Goal: Task Accomplishment & Management: Manage account settings

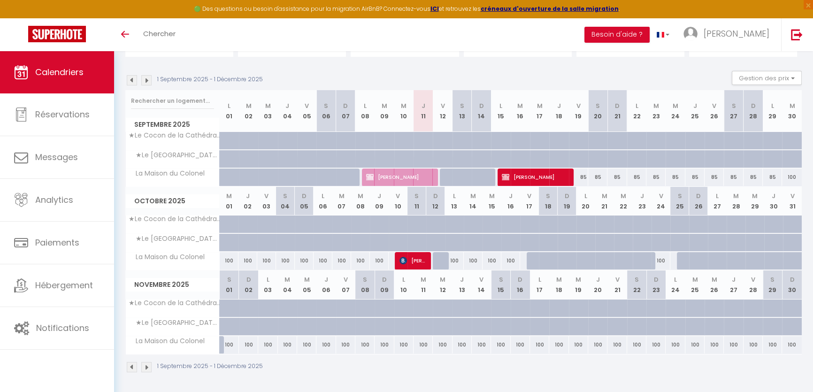
click at [150, 82] on img at bounding box center [146, 80] width 10 height 10
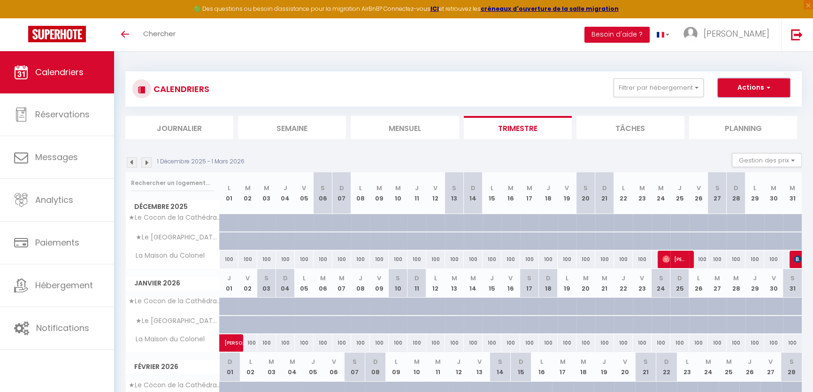
click at [762, 82] on button "Actions" at bounding box center [754, 87] width 72 height 19
click at [755, 111] on link "Nouvelle réservation" at bounding box center [744, 109] width 82 height 14
select select
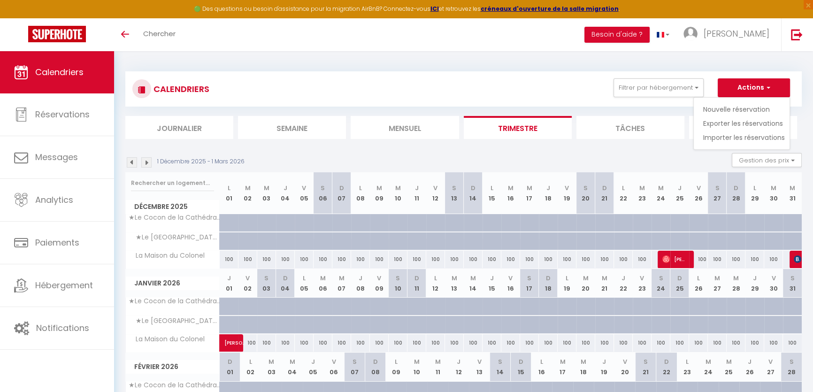
select select
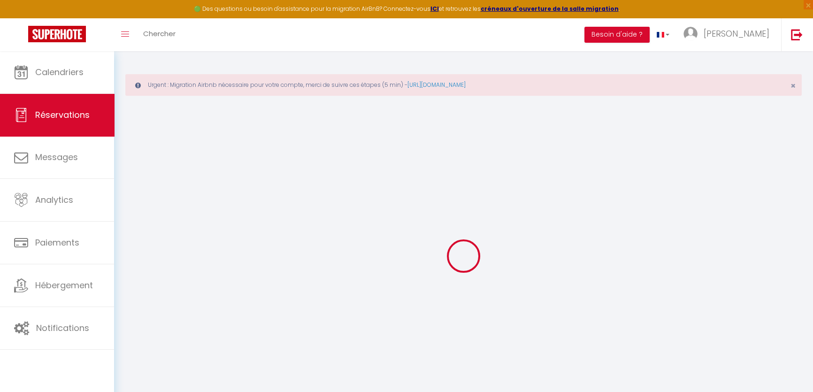
select select
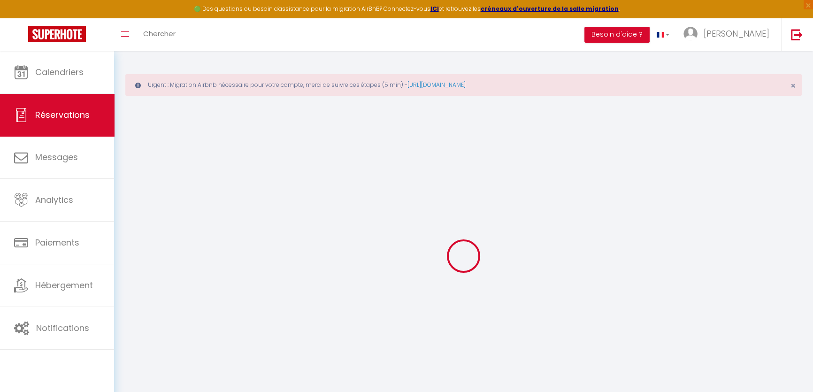
select select
checkbox input "false"
select select
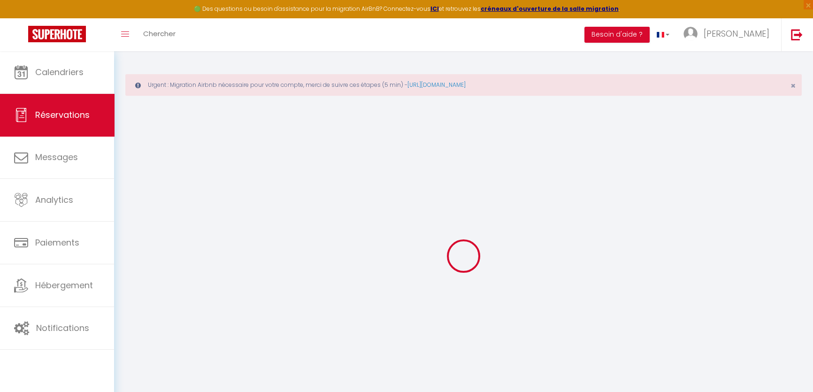
select select
checkbox input "false"
select select
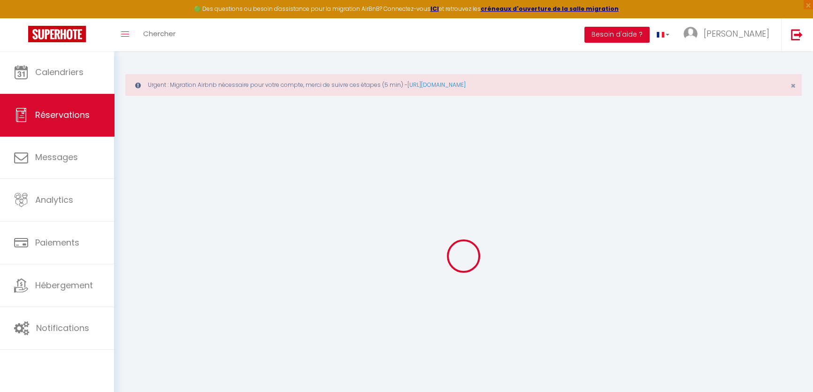
select select
checkbox input "false"
select select
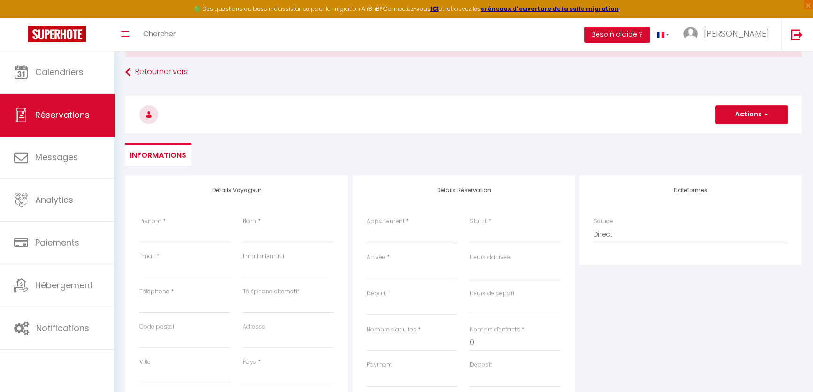
scroll to position [85, 0]
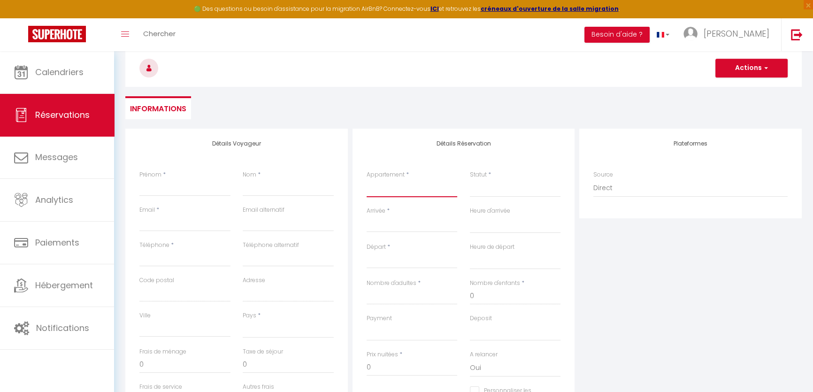
click at [437, 184] on select "★Le Cocon de la Cathédrale★ ★Le Refuge des Dômes★ La Maison du Colonel" at bounding box center [412, 188] width 91 height 18
select select "63571"
click at [367, 179] on select "★Le Cocon de la Cathédrale★ ★Le Refuge des Dômes★ La Maison du Colonel" at bounding box center [412, 188] width 91 height 18
select select
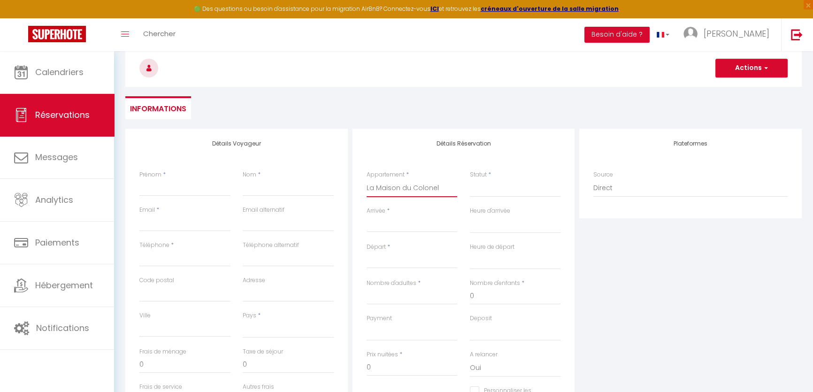
select select
checkbox input "false"
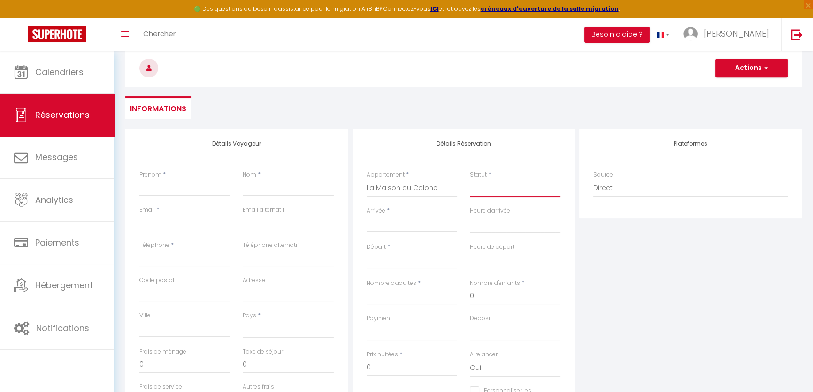
click at [471, 187] on select "Confirmé Non Confirmé Annulé Annulé par le voyageur No Show Request" at bounding box center [515, 188] width 91 height 18
select select
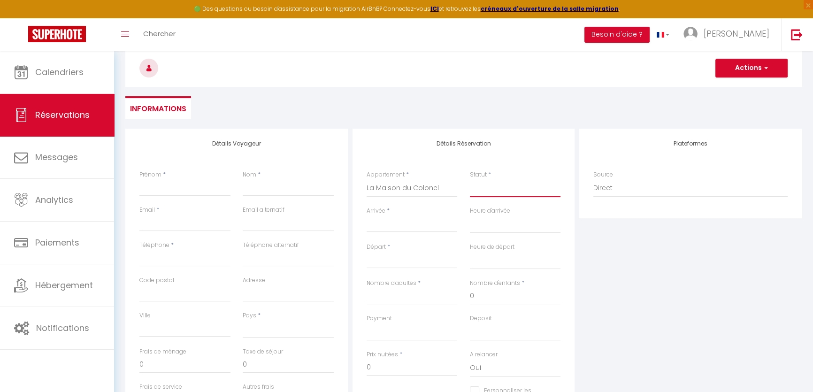
select select
checkbox input "false"
select select "1"
click at [470, 179] on select "Confirmé Non Confirmé Annulé Annulé par le voyageur No Show Request" at bounding box center [515, 188] width 91 height 18
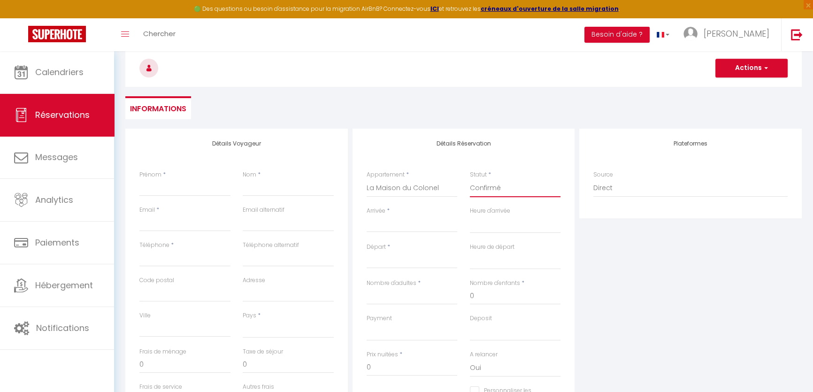
select select
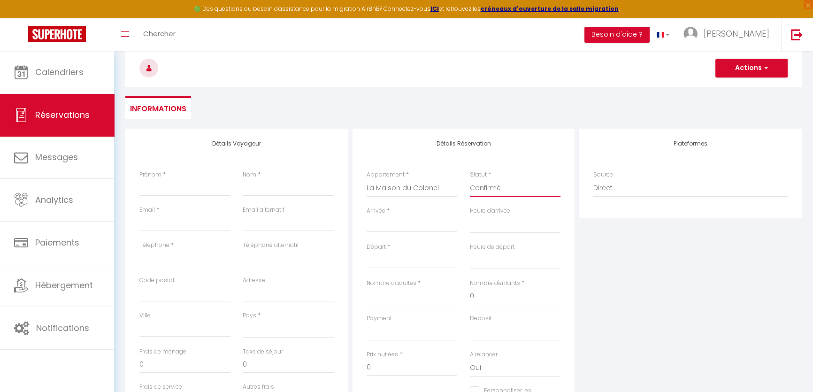
checkbox input "false"
click at [414, 221] on input "Arrivée" at bounding box center [412, 225] width 91 height 12
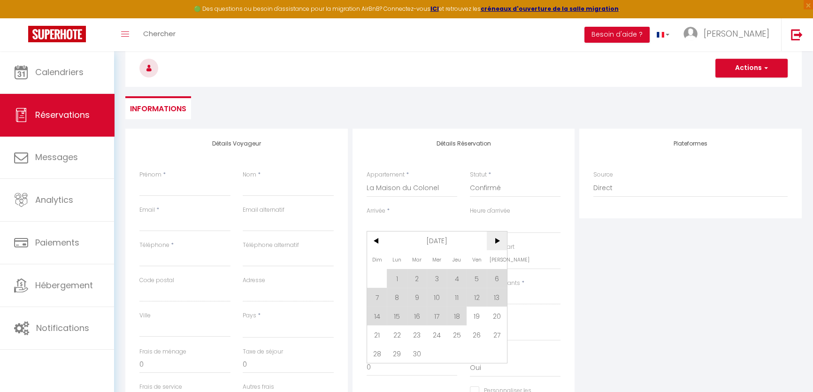
click at [500, 240] on span ">" at bounding box center [497, 240] width 20 height 19
click at [499, 240] on span ">" at bounding box center [497, 240] width 20 height 19
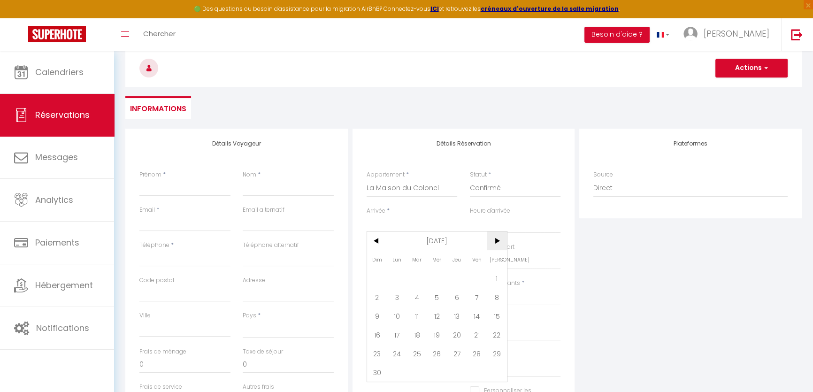
click at [498, 238] on span ">" at bounding box center [497, 240] width 20 height 19
click at [499, 331] on span "27" at bounding box center [497, 334] width 20 height 19
select select
type input "Sam 27 Décembre 2025"
select select
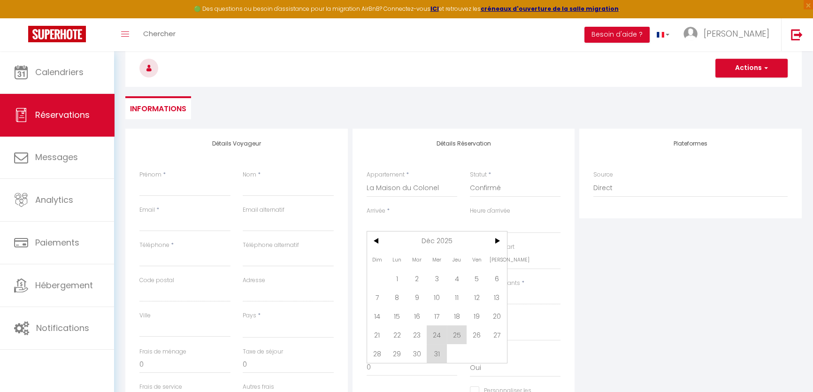
type input "Dim 28 Décembre 2025"
select select
checkbox input "false"
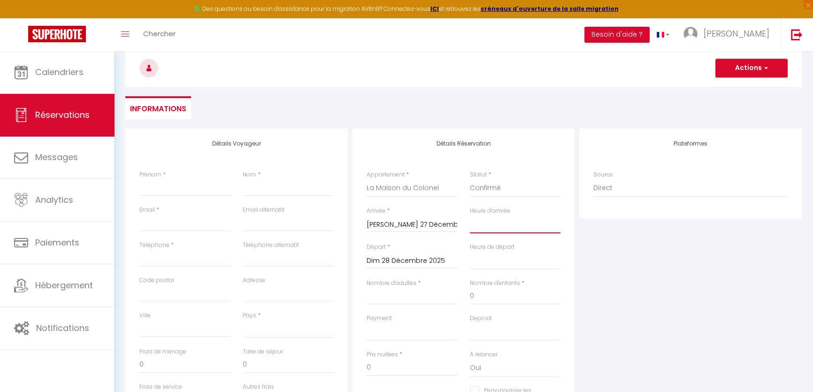
click at [491, 217] on select "00:00 00:30 01:00 01:30 02:00 02:30 03:00 03:30 04:00 04:30 05:00 05:30 06:00 0…" at bounding box center [515, 224] width 91 height 18
select select "17:00"
click at [470, 215] on select "00:00 00:30 01:00 01:30 02:00 02:30 03:00 03:30 04:00 04:30 05:00 05:30 06:00 0…" at bounding box center [515, 224] width 91 height 18
select select
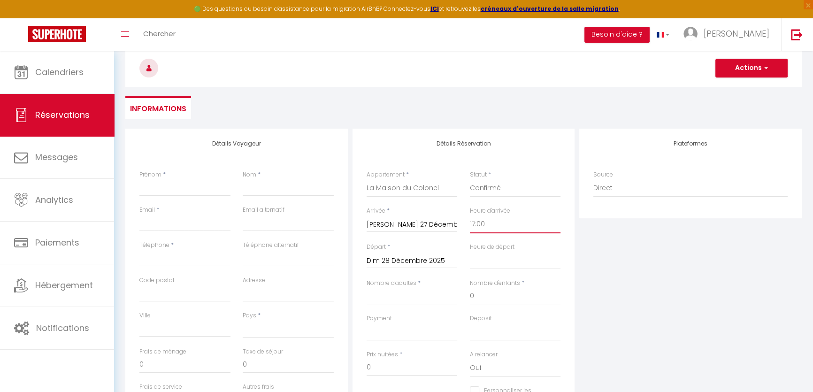
select select
checkbox input "false"
click at [427, 259] on input "Dim 28 Décembre 2025" at bounding box center [412, 261] width 91 height 12
click at [415, 387] on span "30" at bounding box center [417, 389] width 20 height 19
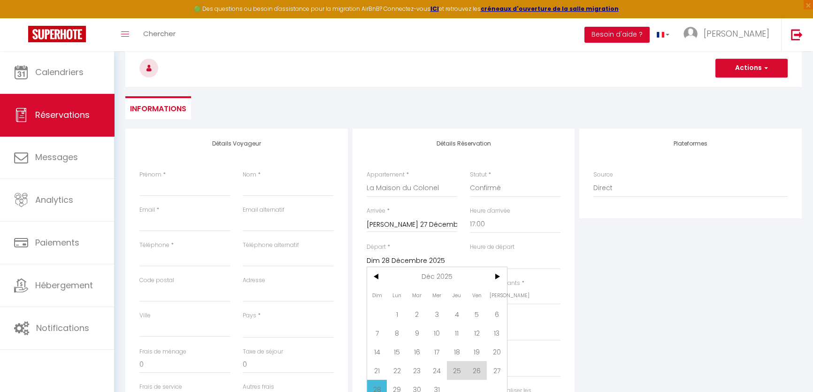
select select
type input "Mar 30 Décembre 2025"
select select
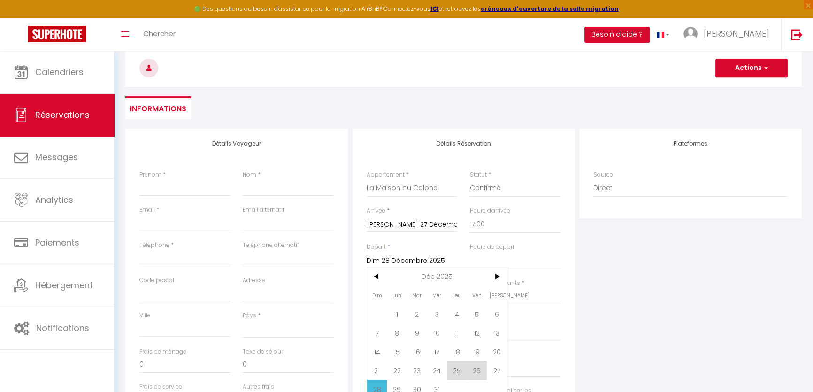
checkbox input "false"
click at [504, 266] on select "00:00 00:30 01:00 01:30 02:00 02:30 03:00 03:30 04:00 04:30 05:00 05:30 06:00 0…" at bounding box center [515, 261] width 91 height 18
select select "10:00"
click at [470, 252] on select "00:00 00:30 01:00 01:30 02:00 02:30 03:00 03:30 04:00 04:30 05:00 05:30 06:00 0…" at bounding box center [515, 261] width 91 height 18
select select
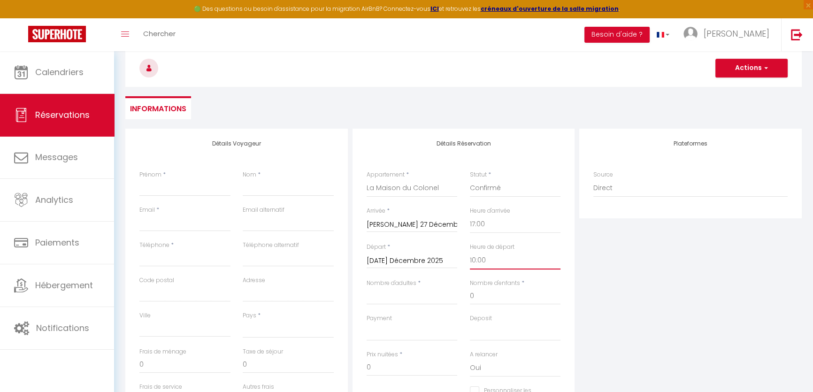
select select
checkbox input "false"
click at [399, 286] on label "Nombre d'adultes" at bounding box center [392, 283] width 50 height 9
click at [399, 288] on input "Nombre d'adultes" at bounding box center [412, 296] width 91 height 17
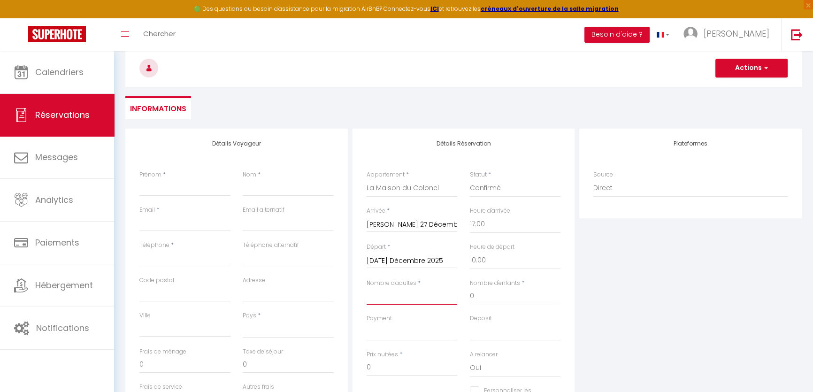
click at [397, 295] on input "Nombre d'adultes" at bounding box center [412, 296] width 91 height 17
type input "1"
select select
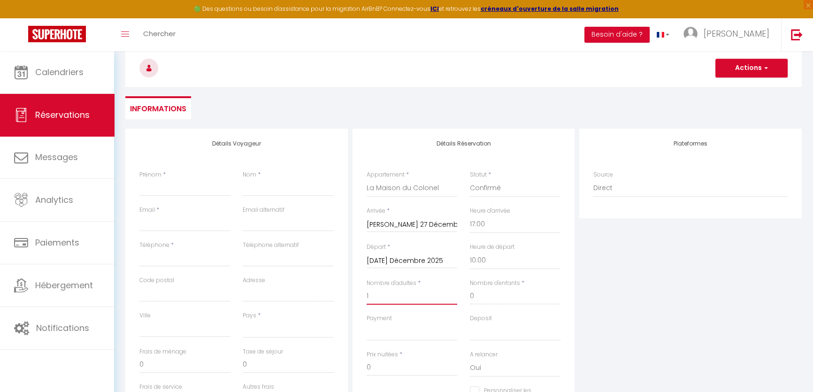
checkbox input "false"
type input "10"
select select
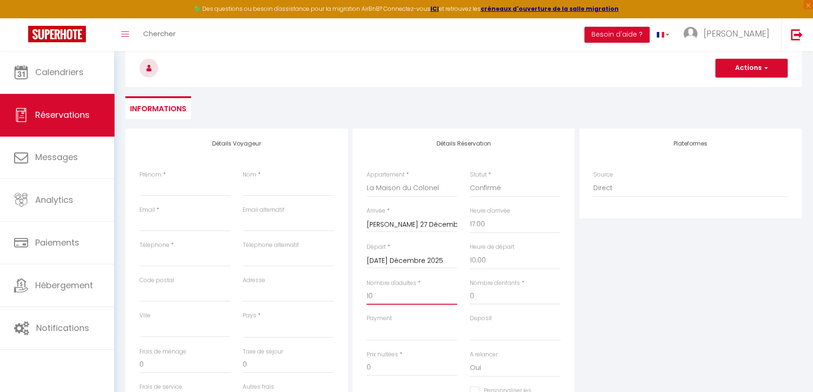
checkbox input "false"
select select
type input "80"
type input "15"
select select
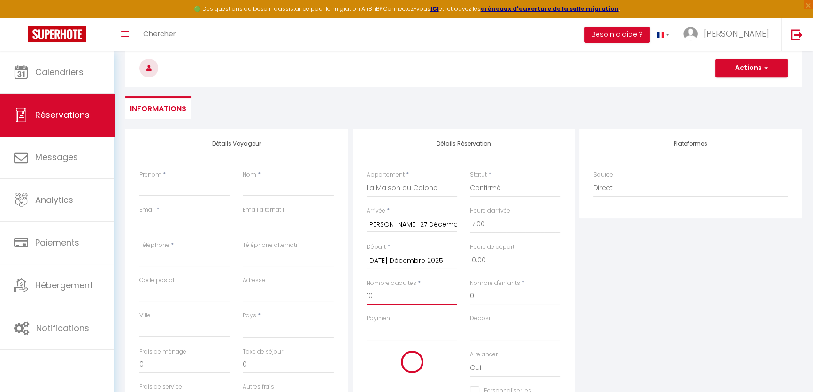
select select
type input "300"
checkbox input "false"
select select
type input "39"
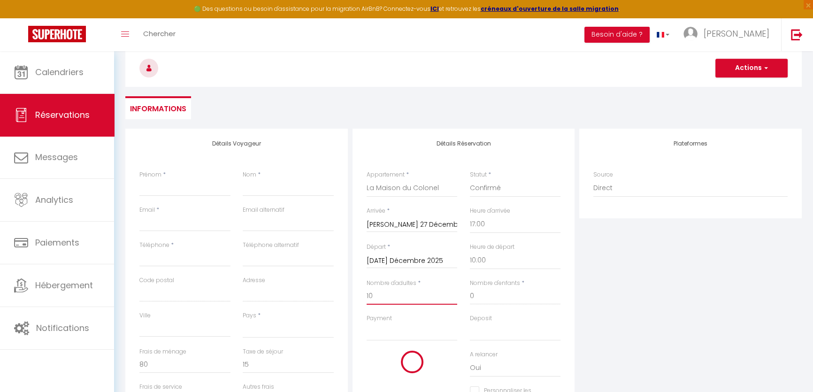
select select
type input "780"
checkbox input "false"
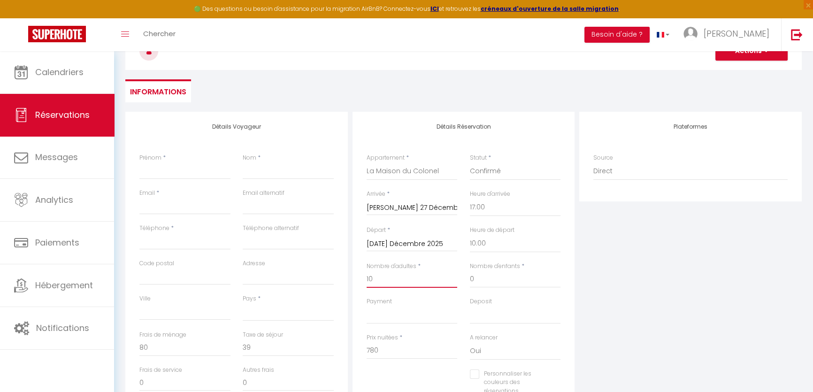
scroll to position [128, 0]
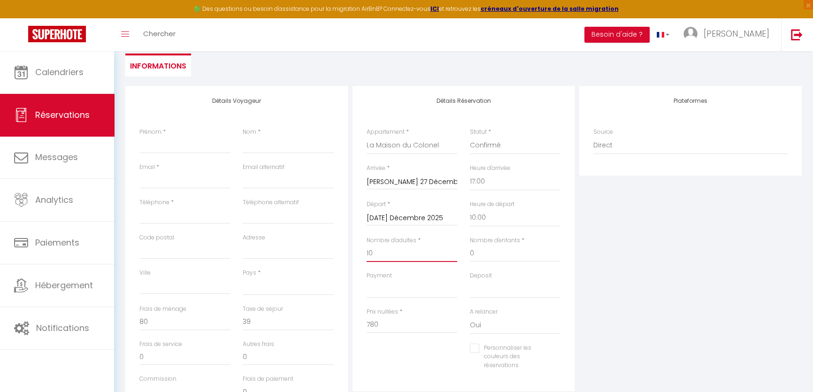
type input "10"
click at [402, 283] on select "OK KO" at bounding box center [412, 289] width 91 height 18
click at [380, 298] on div "Payment OK KO" at bounding box center [411, 289] width 103 height 36
click at [380, 296] on select "OK KO" at bounding box center [412, 289] width 91 height 18
select select "12"
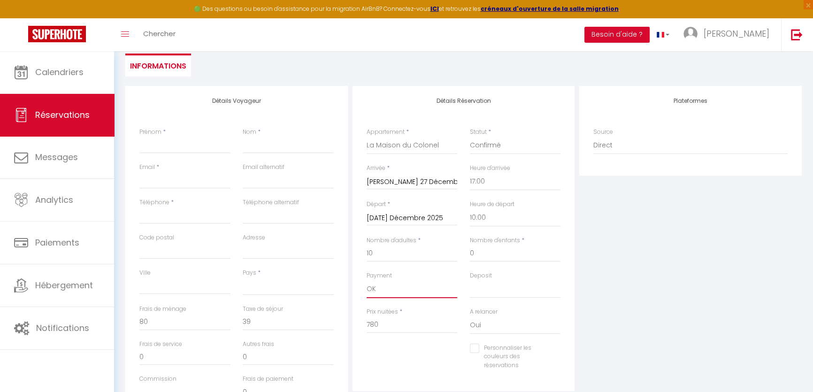
click at [367, 280] on select "OK KO" at bounding box center [412, 289] width 91 height 18
select select
checkbox input "false"
click at [486, 287] on select "OK KO" at bounding box center [515, 289] width 91 height 18
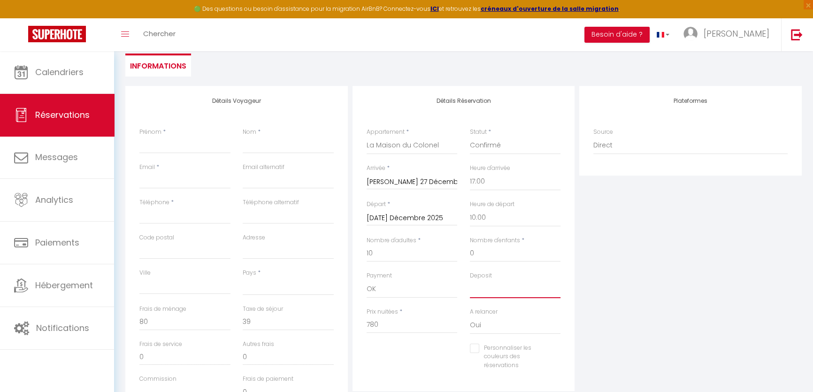
select select "15"
click at [470, 280] on select "OK KO" at bounding box center [515, 289] width 91 height 18
select select
checkbox input "false"
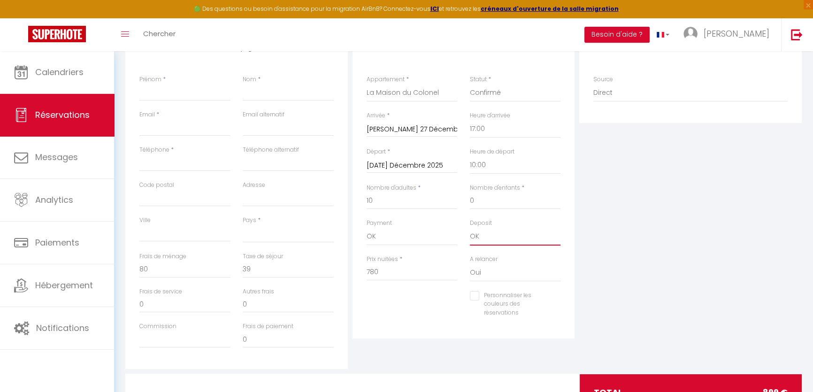
scroll to position [85, 0]
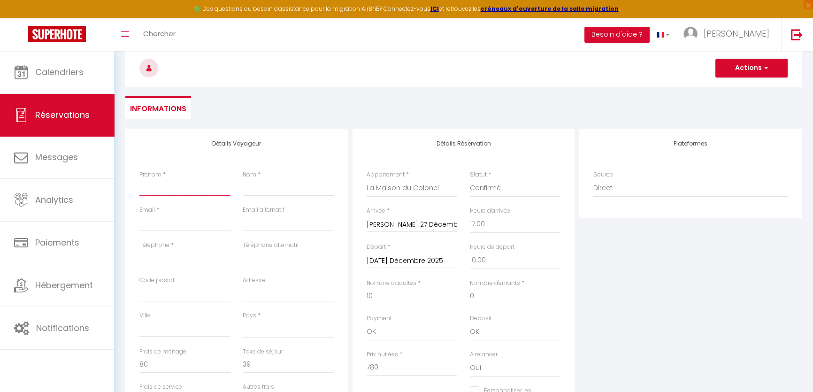
click at [174, 185] on input "Prénom" at bounding box center [184, 187] width 91 height 17
type input "L"
select select
checkbox input "false"
type input "Lu"
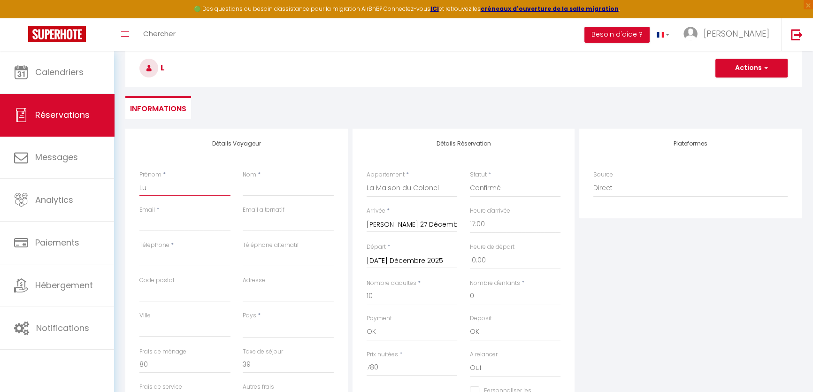
select select
checkbox input "false"
type input "Luc"
select select
checkbox input "false"
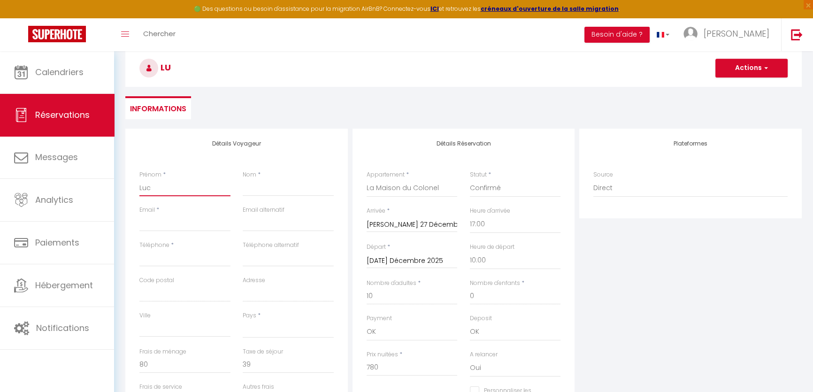
type input "[PERSON_NAME]"
select select
checkbox input "false"
type input "[PERSON_NAME]"
type input "B"
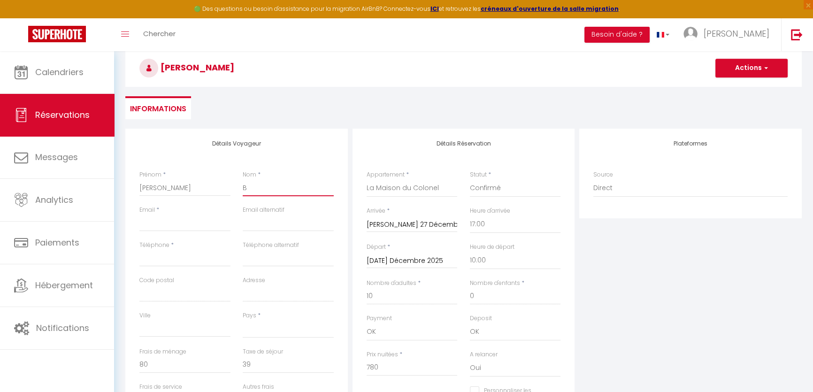
select select
checkbox input "false"
type input "BO"
select select
checkbox input "false"
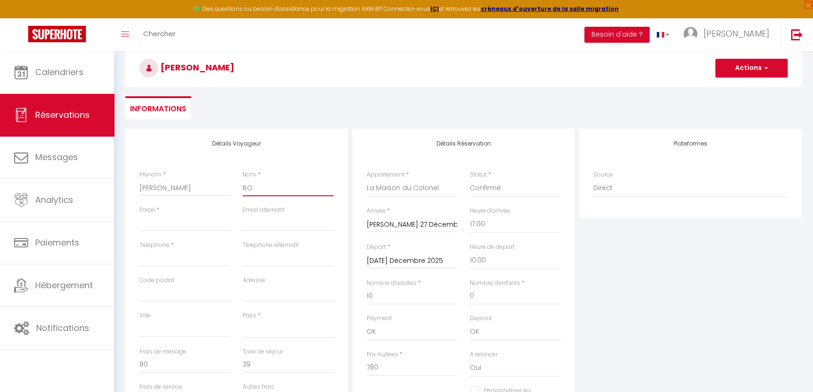
type input "BOR"
select select
checkbox input "false"
type input "BORI"
select select
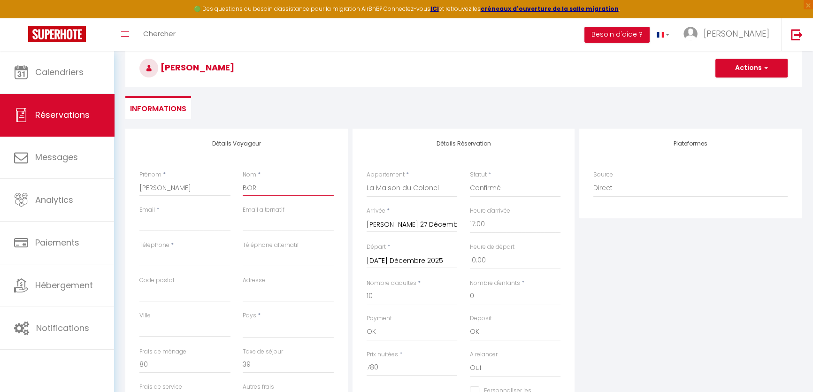
checkbox input "false"
type input "BORIE"
select select
checkbox input "false"
type input "BORIE"
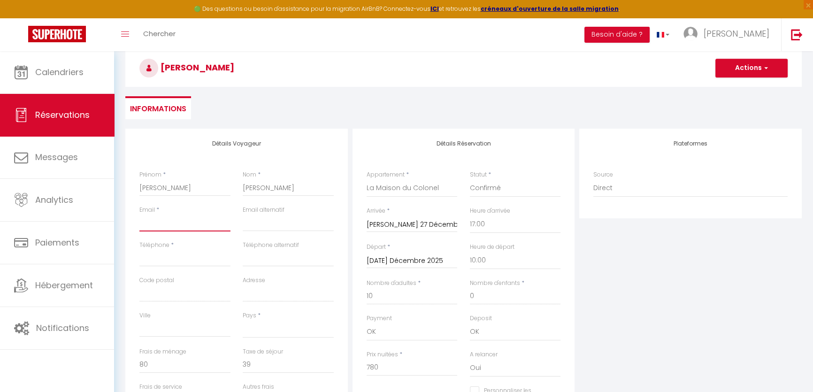
type input "i"
select select
checkbox input "false"
type input "in"
select select
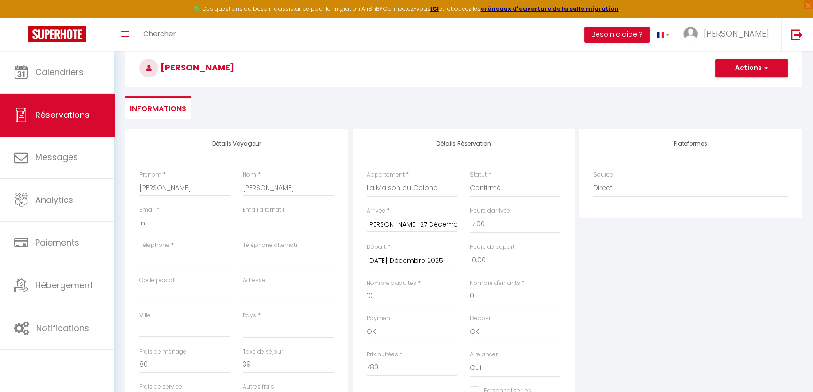
checkbox input "false"
type input "inv"
select select
checkbox input "false"
type input "invi"
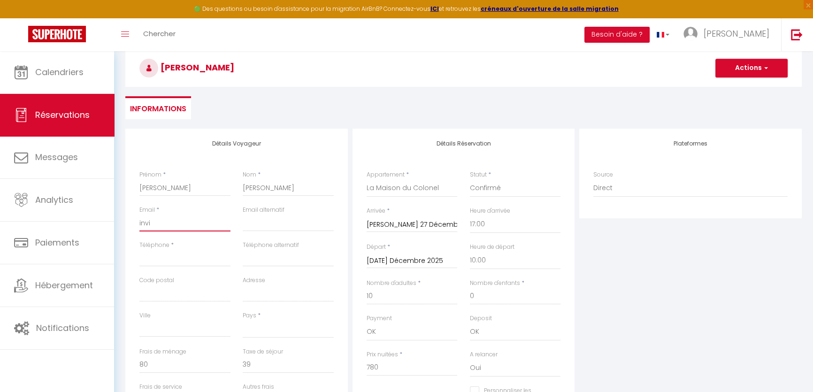
select select
checkbox input "false"
type input "invit"
select select
checkbox input "false"
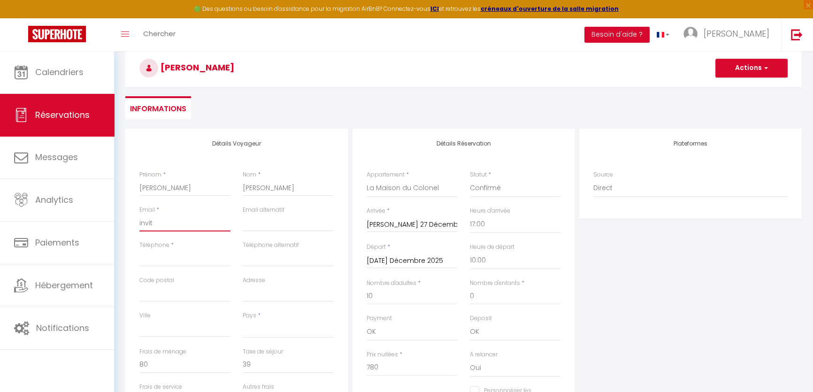
type input "invita"
select select
checkbox input "false"
type input "invitat"
select select
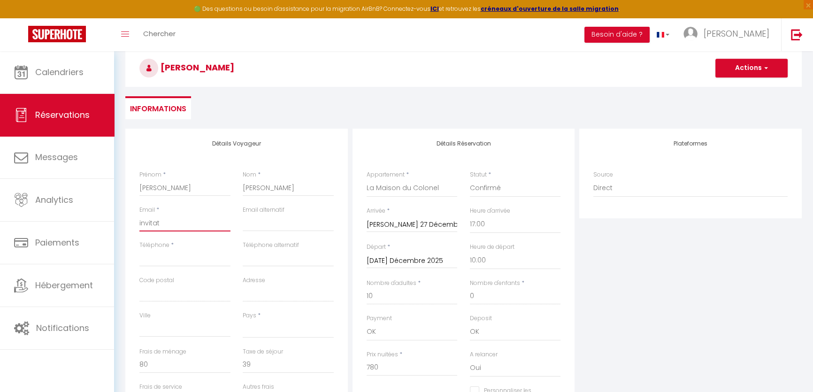
checkbox input "false"
type input "invitati"
select select
checkbox input "false"
type input "invitatio"
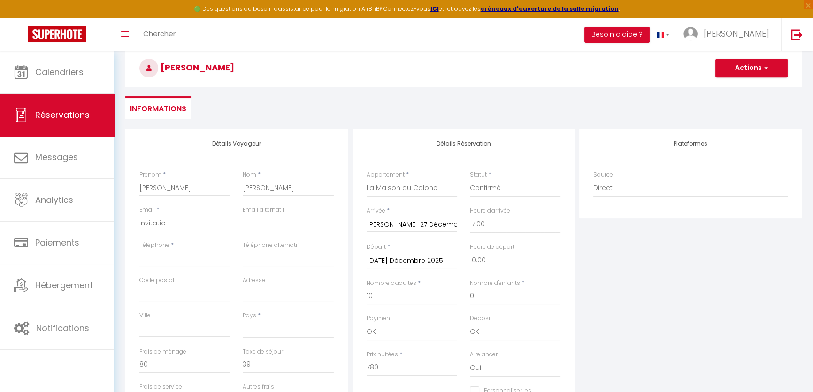
select select
checkbox input "false"
type input "invitation"
select select
checkbox input "false"
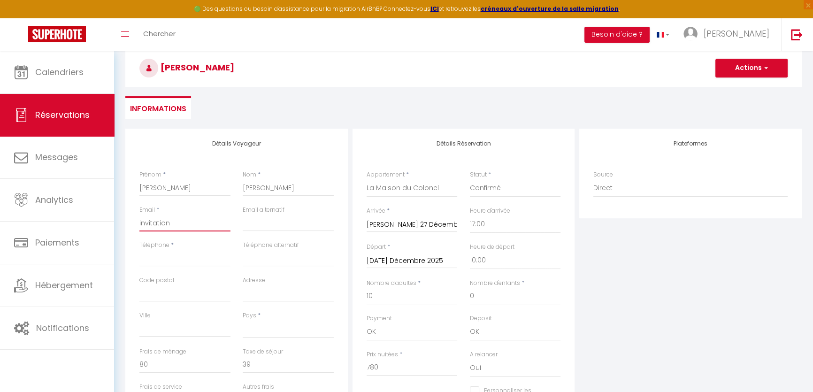
type input "invitationa"
select select
checkbox input "false"
type input "invitationau"
select select
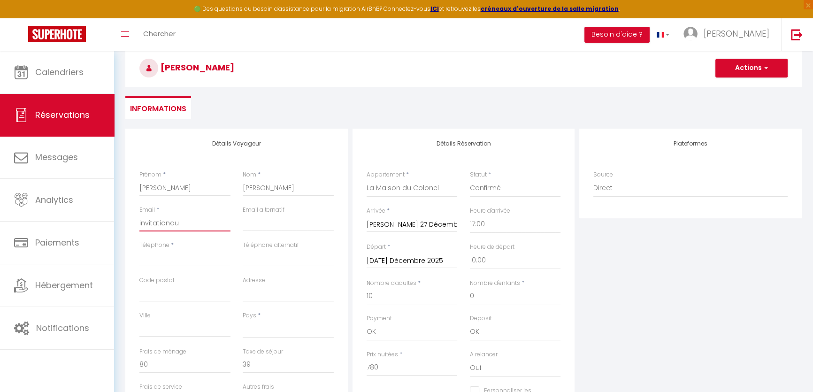
checkbox input "false"
type input "invitationaud"
select select
checkbox input "false"
type input "invitationaude"
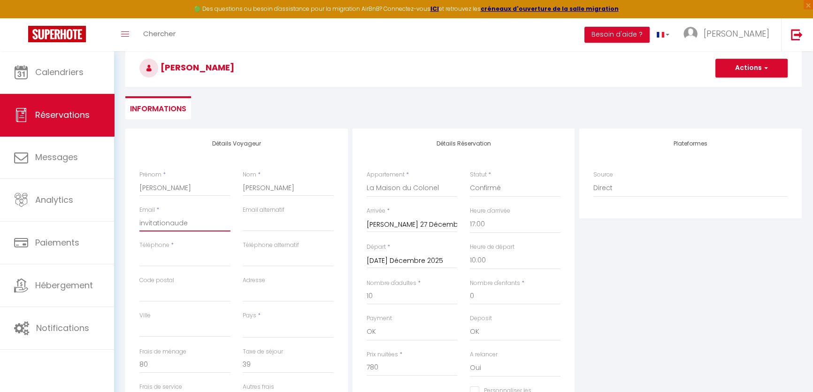
select select
checkbox input "false"
type input "invitationaudel"
select select
checkbox input "false"
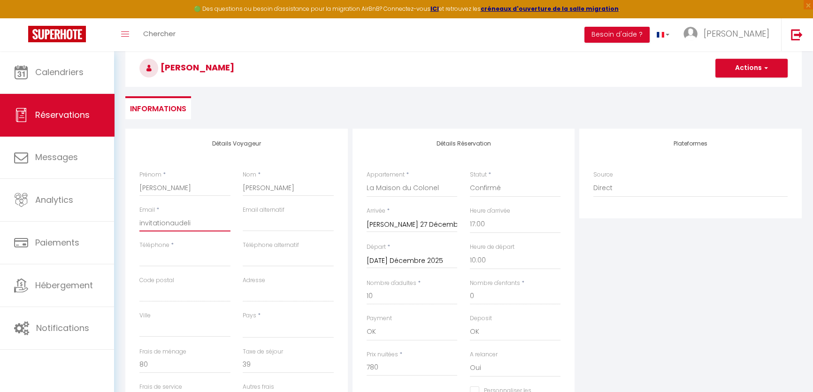
type input "invitationaudelic"
select select
checkbox input "false"
select select
checkbox input "false"
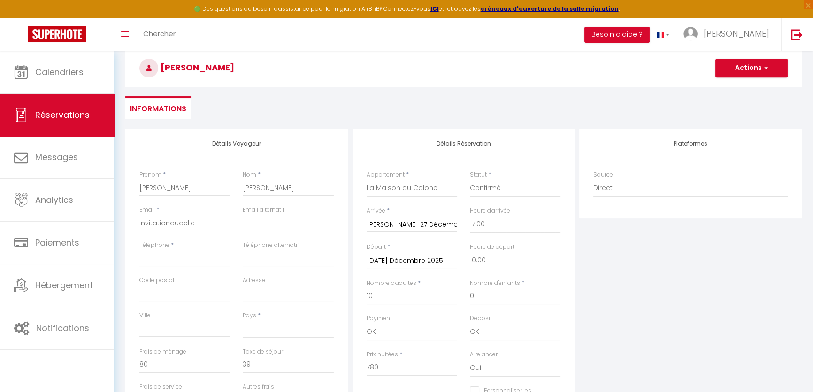
type input "invitationaudelice"
select select
checkbox input "false"
type input "invitationaudelice@"
select select
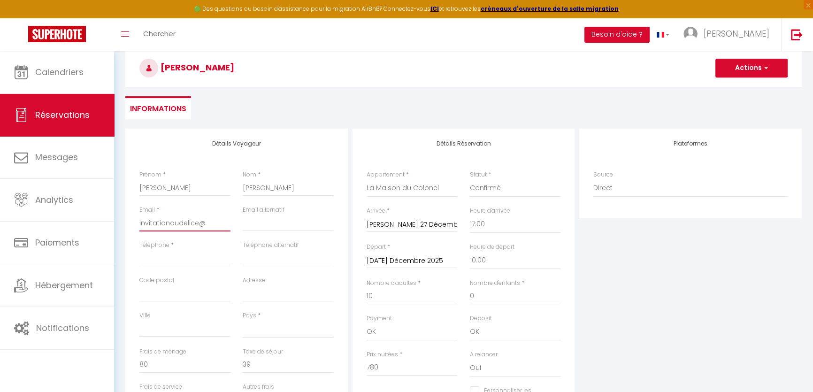
checkbox input "false"
type input "invitationaudelice@g"
select select
checkbox input "false"
type input "invitationaudelice@gm"
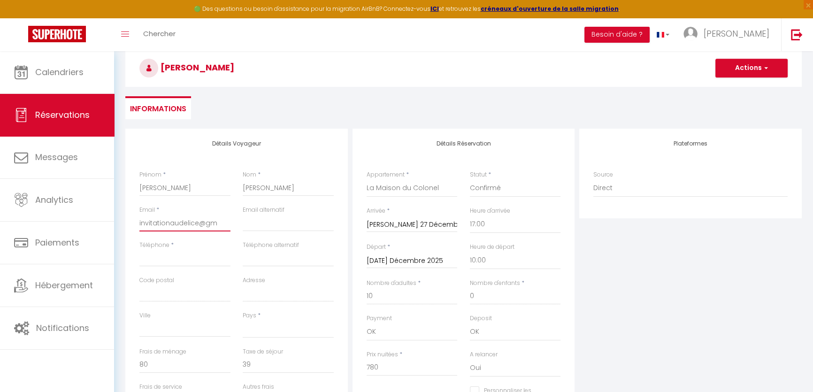
select select
checkbox input "false"
type input "invitationaudelice@gma"
select select
checkbox input "false"
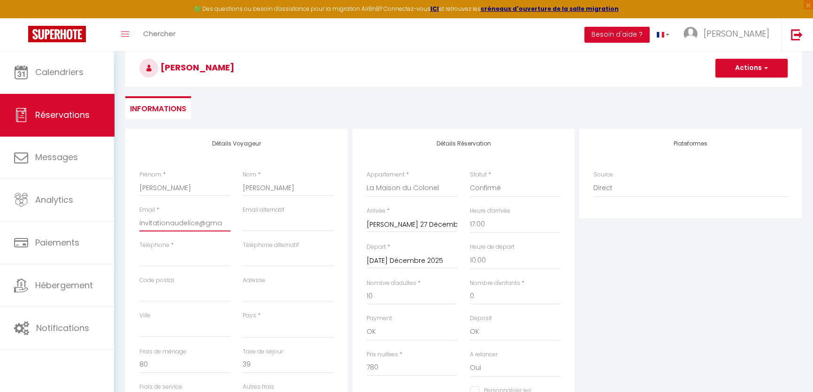
type input "invitationaudelice@gmai"
select select
checkbox input "false"
type input "invitationaudelice@gmail"
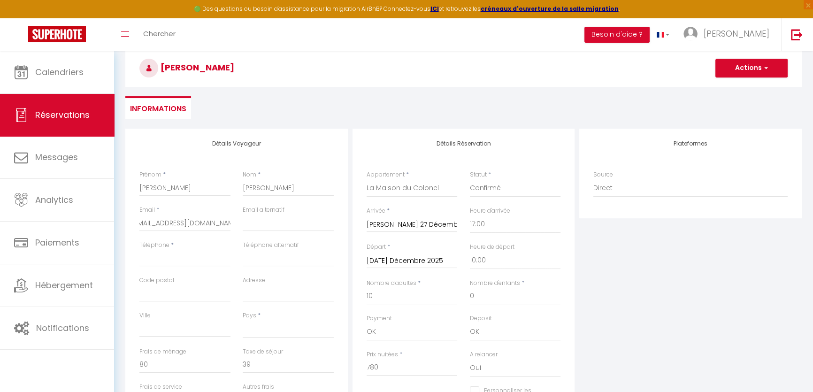
click at [138, 258] on div "Téléphone *" at bounding box center [184, 258] width 103 height 35
click at [152, 258] on input "Téléphone" at bounding box center [184, 258] width 91 height 17
click at [155, 298] on input "Code postal" at bounding box center [184, 293] width 91 height 17
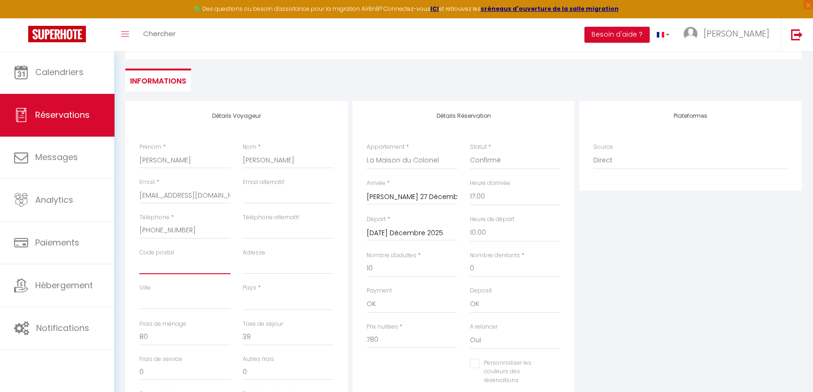
scroll to position [128, 0]
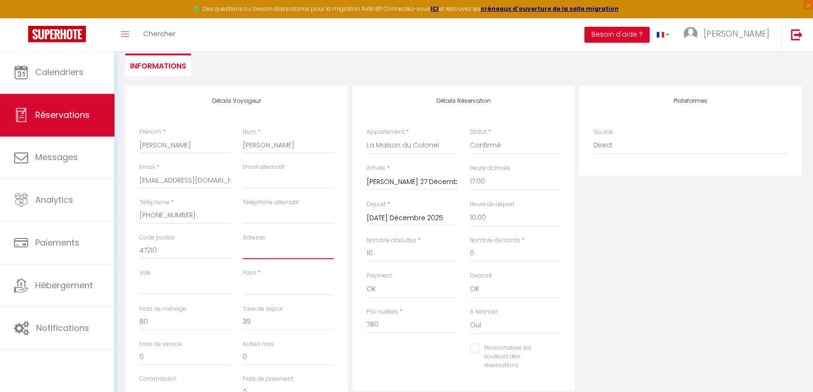
click at [252, 251] on input "Adresse" at bounding box center [288, 250] width 91 height 17
click at [273, 292] on select "France Portugal Afghanistan Albania Algeria American Samoa Andorra Angola Angui…" at bounding box center [288, 286] width 91 height 18
click at [243, 277] on select "France Portugal Afghanistan Albania Algeria American Samoa Andorra Angola Angui…" at bounding box center [288, 286] width 91 height 18
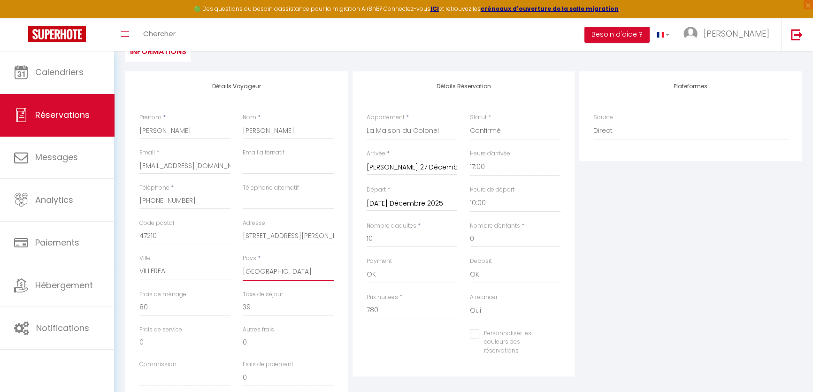
scroll to position [52, 0]
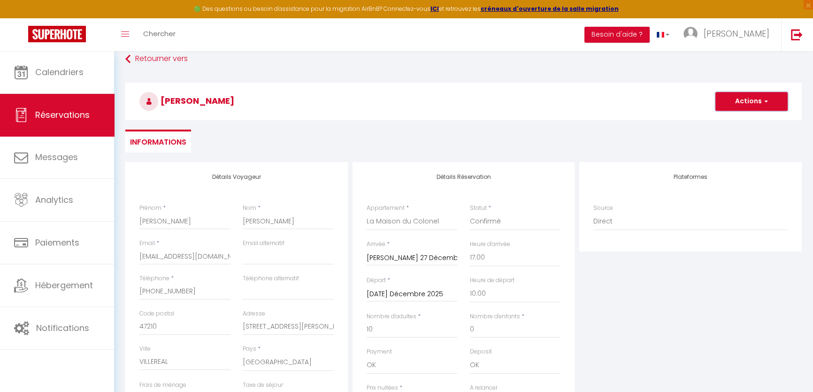
click at [751, 105] on button "Actions" at bounding box center [751, 101] width 72 height 19
click at [746, 121] on link "Enregistrer" at bounding box center [742, 122] width 74 height 12
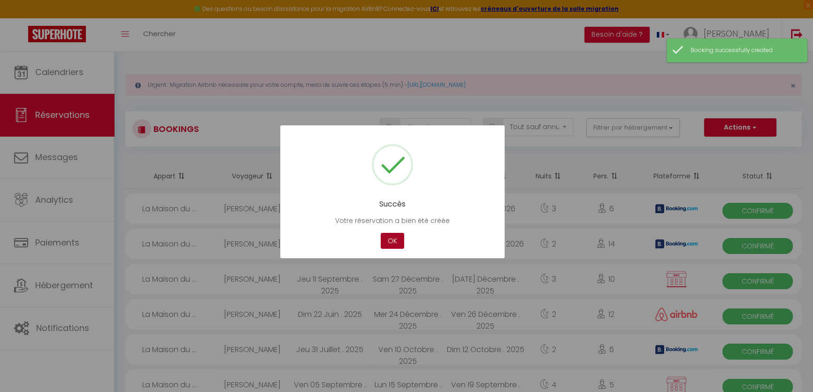
click at [389, 242] on button "OK" at bounding box center [392, 241] width 23 height 16
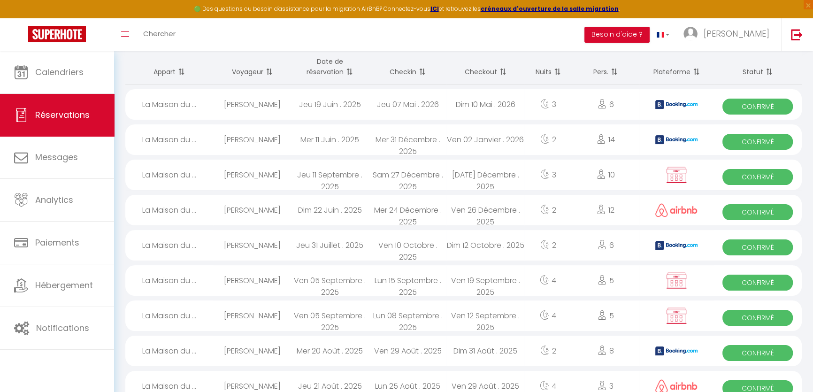
scroll to position [85, 0]
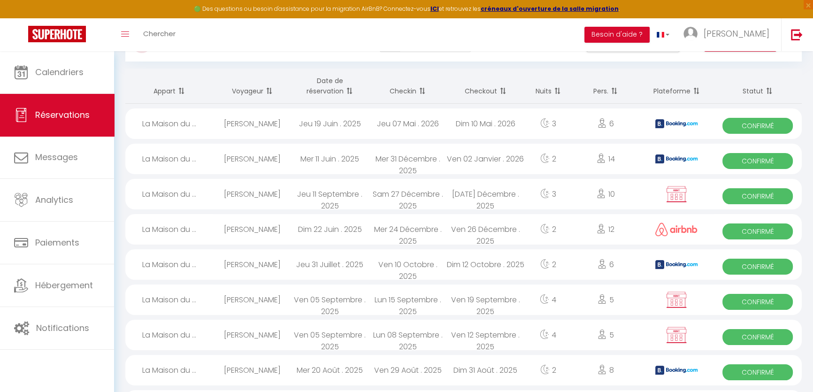
click at [770, 193] on span "Confirmé" at bounding box center [757, 196] width 70 height 16
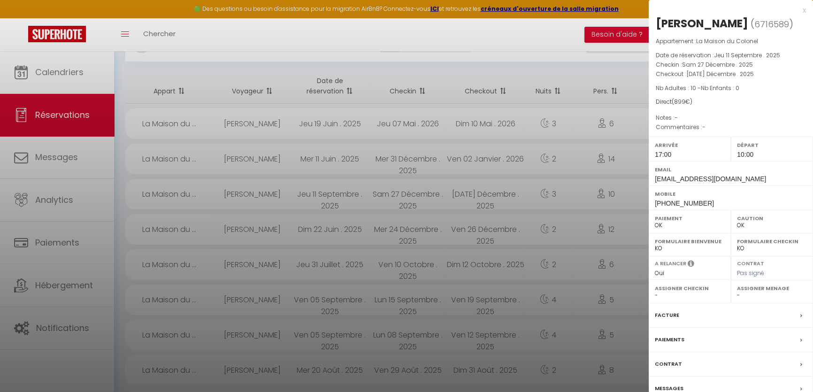
click at [803, 314] on span at bounding box center [803, 315] width 7 height 10
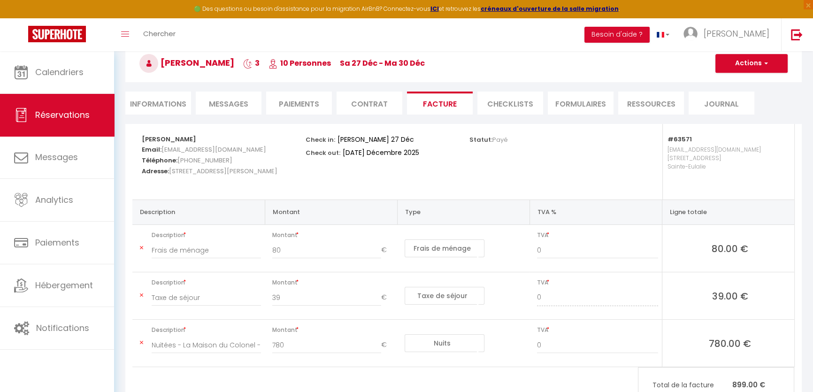
scroll to position [42, 0]
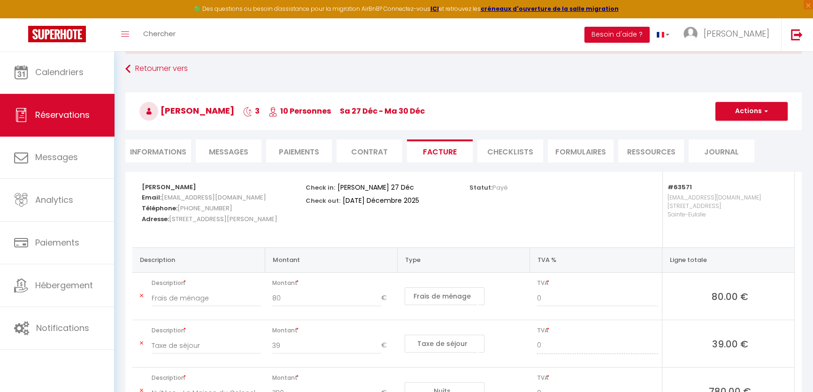
click at [502, 159] on li "CHECKLISTS" at bounding box center [510, 150] width 66 height 23
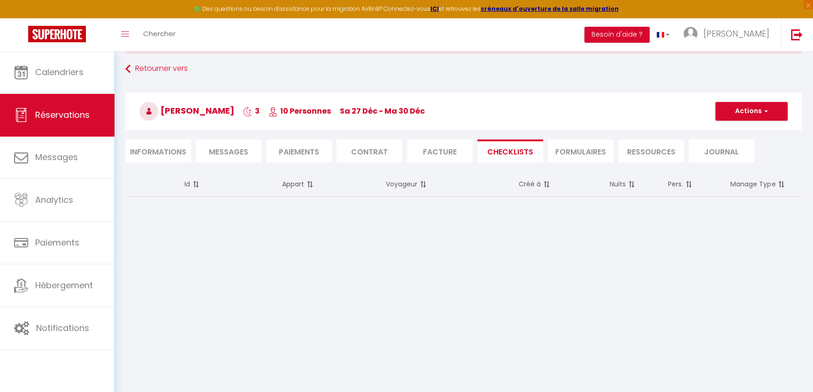
click at [564, 153] on li "FORMULAIRES" at bounding box center [581, 150] width 66 height 23
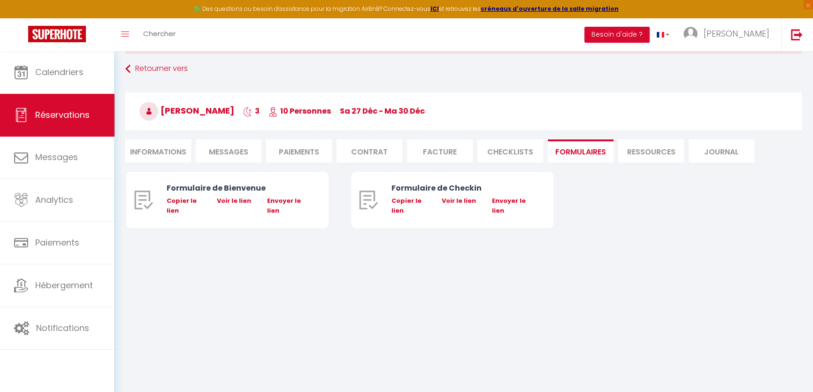
click at [626, 147] on li "Ressources" at bounding box center [651, 150] width 66 height 23
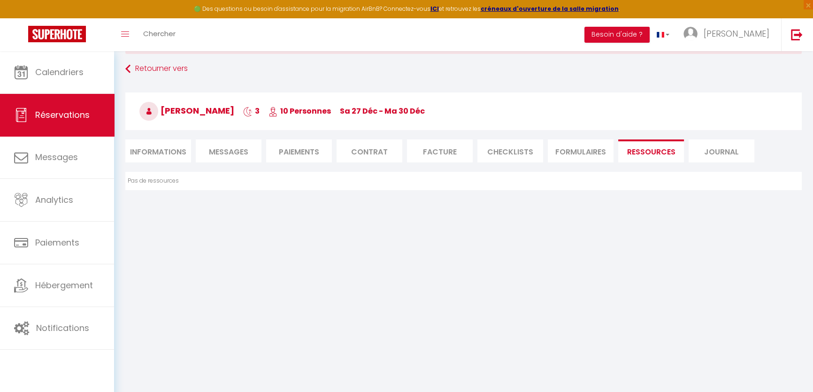
click at [704, 147] on li "Journal" at bounding box center [722, 150] width 66 height 23
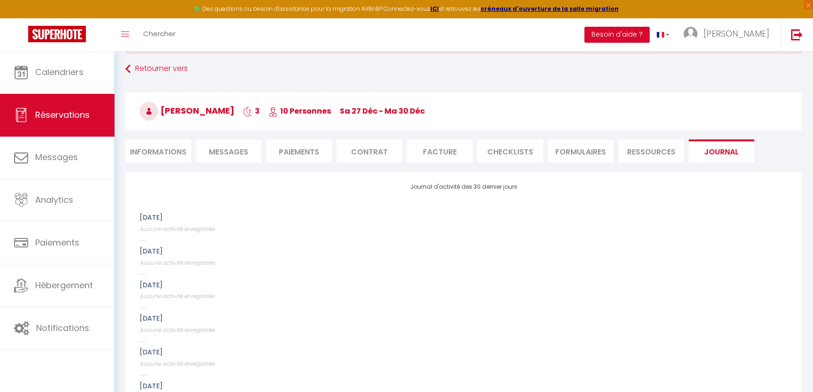
click at [655, 151] on li "Ressources" at bounding box center [651, 150] width 66 height 23
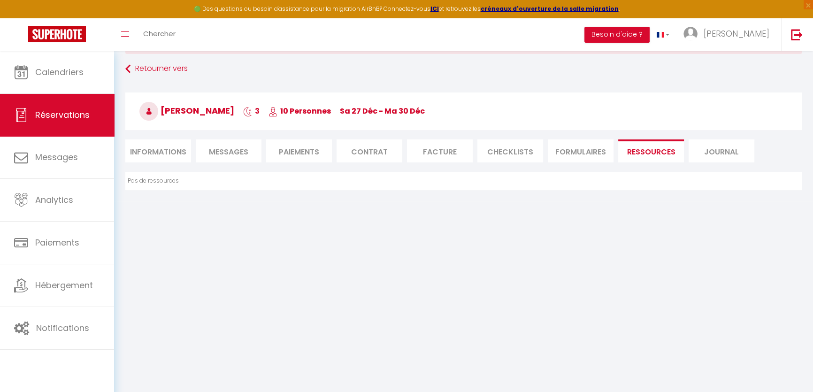
click at [555, 151] on li "FORMULAIRES" at bounding box center [581, 150] width 66 height 23
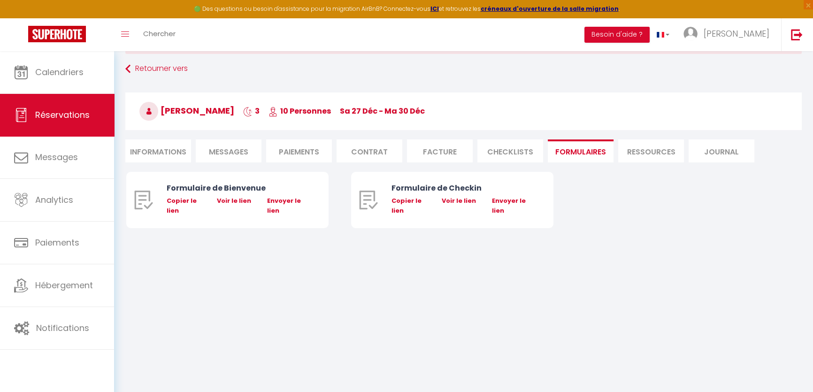
click at [467, 154] on li "Facture" at bounding box center [440, 150] width 66 height 23
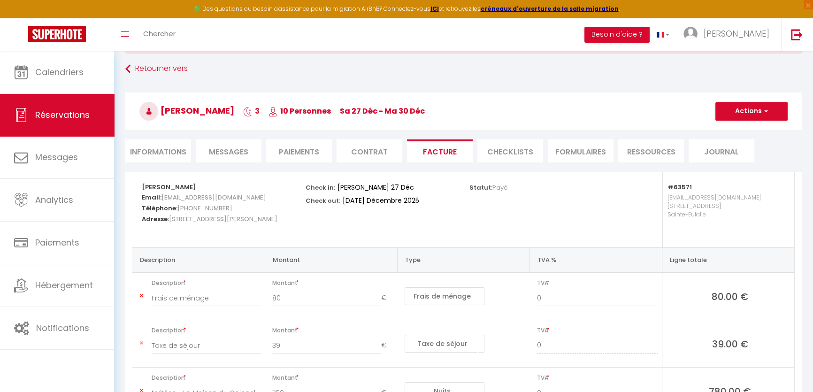
click at [388, 149] on li "Contrat" at bounding box center [370, 150] width 66 height 23
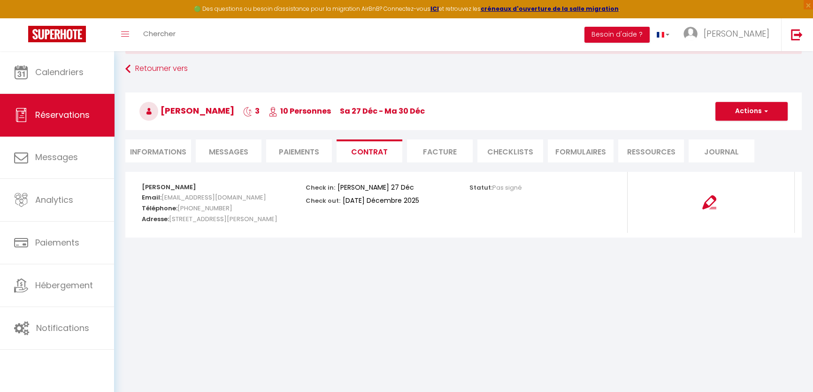
click at [309, 153] on li "Paiements" at bounding box center [299, 150] width 66 height 23
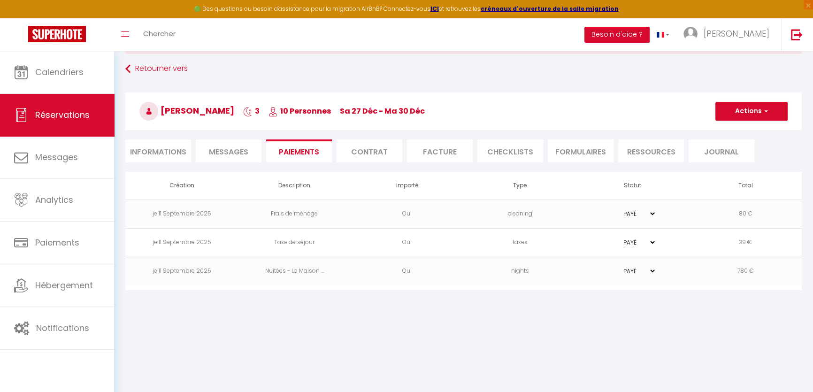
click at [252, 152] on li "Messages" at bounding box center [229, 150] width 66 height 23
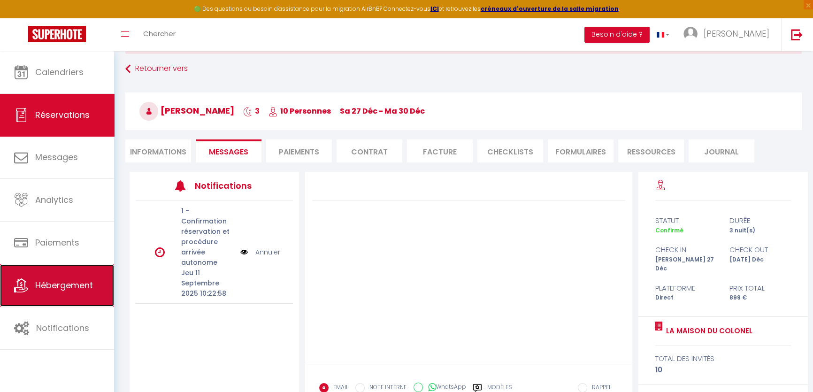
click at [70, 284] on span "Hébergement" at bounding box center [64, 285] width 58 height 12
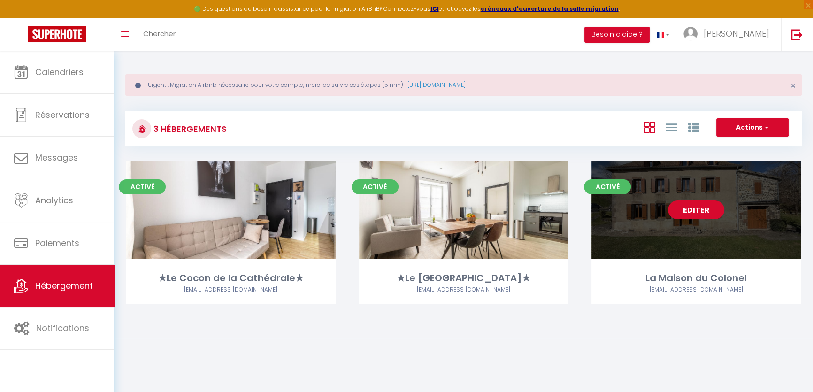
click at [711, 211] on link "Editer" at bounding box center [696, 209] width 56 height 19
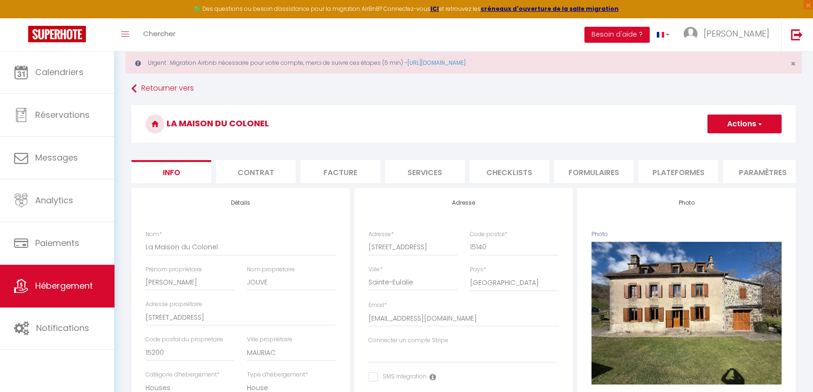
scroll to position [42, 0]
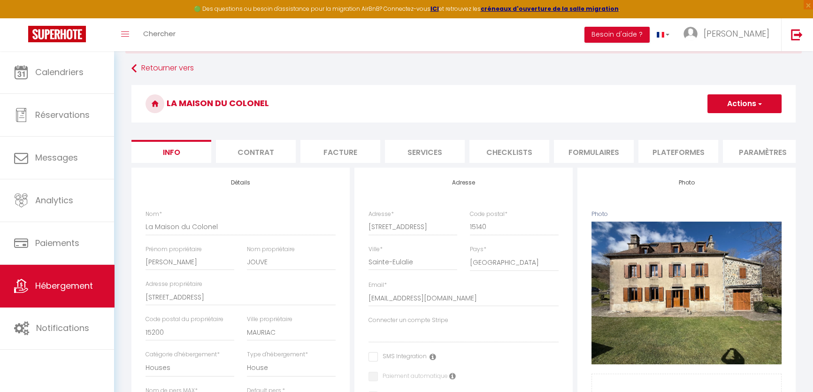
click at [318, 152] on li "Facture" at bounding box center [340, 151] width 80 height 23
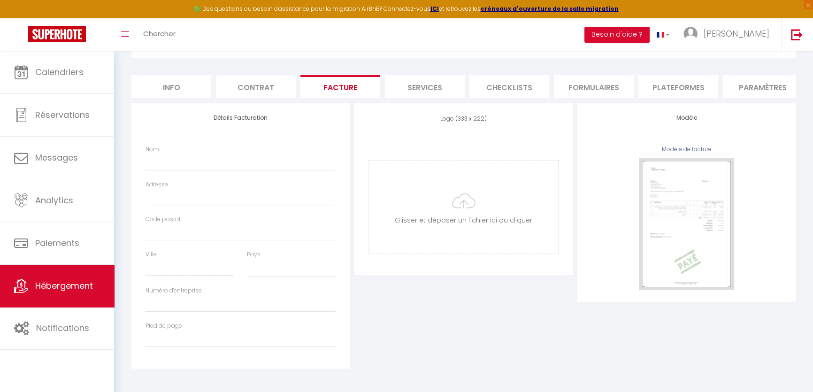
scroll to position [113, 0]
click at [169, 159] on input "Nom" at bounding box center [241, 161] width 190 height 17
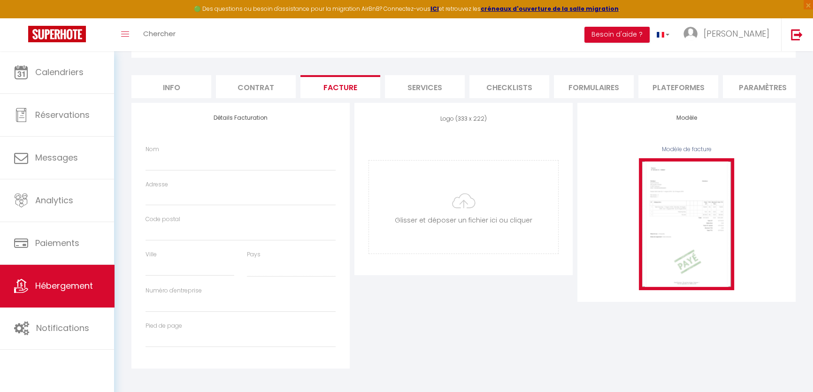
click at [700, 210] on img at bounding box center [686, 224] width 95 height 132
click at [655, 207] on img at bounding box center [686, 224] width 95 height 132
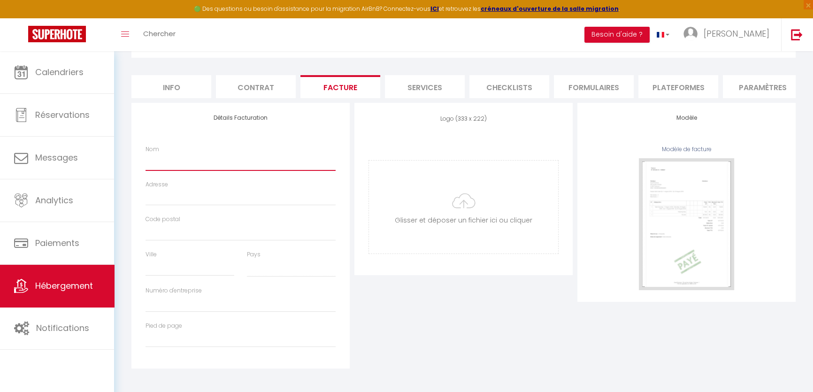
click at [178, 162] on input "Nom" at bounding box center [241, 161] width 190 height 17
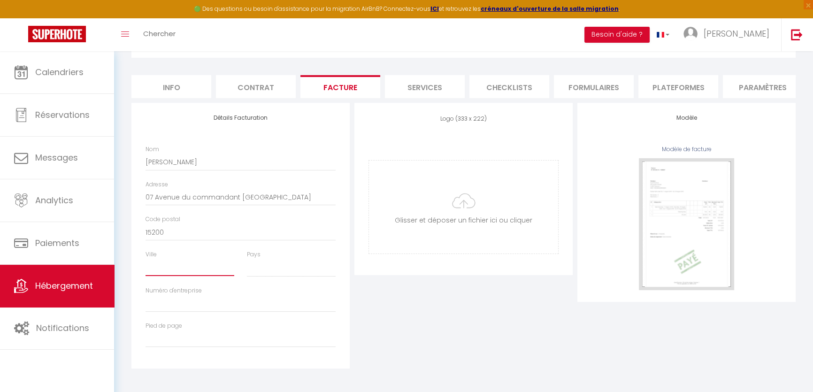
click at [179, 269] on input "Ville" at bounding box center [190, 267] width 89 height 17
click at [244, 265] on div "Pays France Portugal Afghanistan Albania Algeria American Samoa Andorra Angola …" at bounding box center [291, 268] width 101 height 36
click at [256, 268] on select "France Portugal Afghanistan Albania Algeria American Samoa Andorra Angola Angui…" at bounding box center [291, 268] width 89 height 18
click at [247, 259] on select "France Portugal Afghanistan Albania Algeria American Samoa Andorra Angola Angui…" at bounding box center [291, 268] width 89 height 18
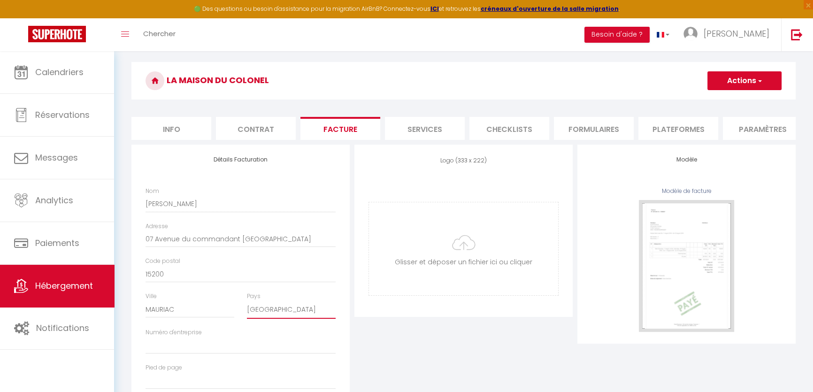
scroll to position [28, 0]
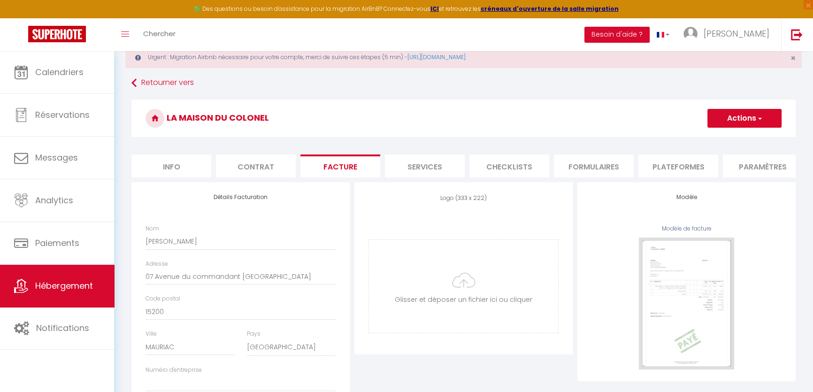
click at [765, 112] on button "Actions" at bounding box center [744, 118] width 74 height 19
click at [744, 137] on link "Enregistrer" at bounding box center [744, 139] width 74 height 12
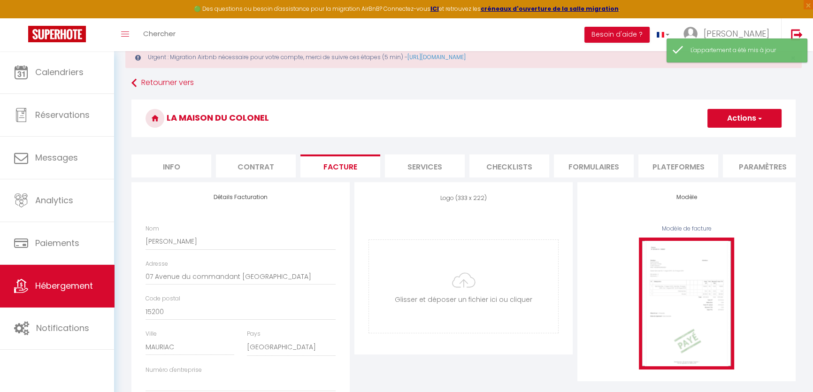
click at [674, 297] on img at bounding box center [686, 303] width 95 height 132
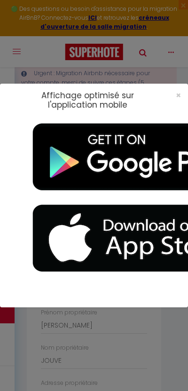
scroll to position [47, 0]
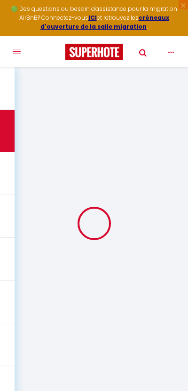
scroll to position [46, 0]
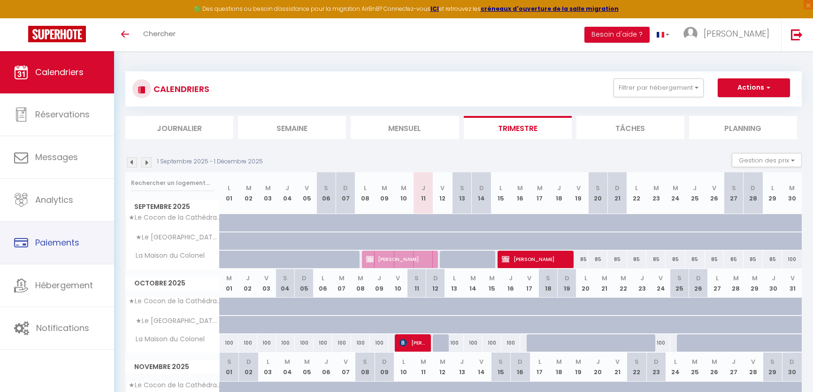
click at [37, 263] on link "Paiements" at bounding box center [57, 243] width 114 height 42
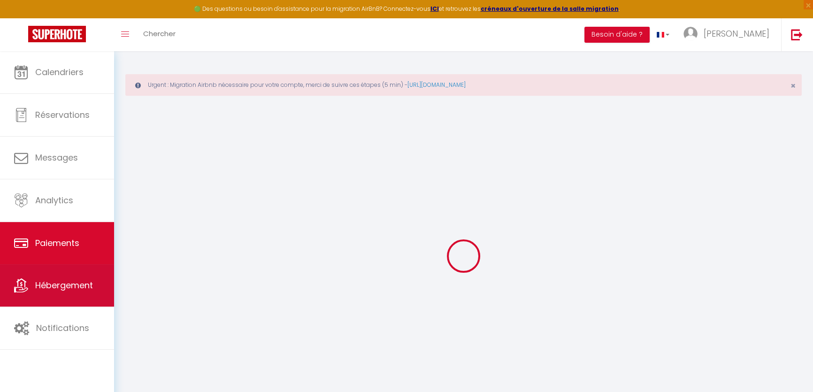
select select "2"
select select "0"
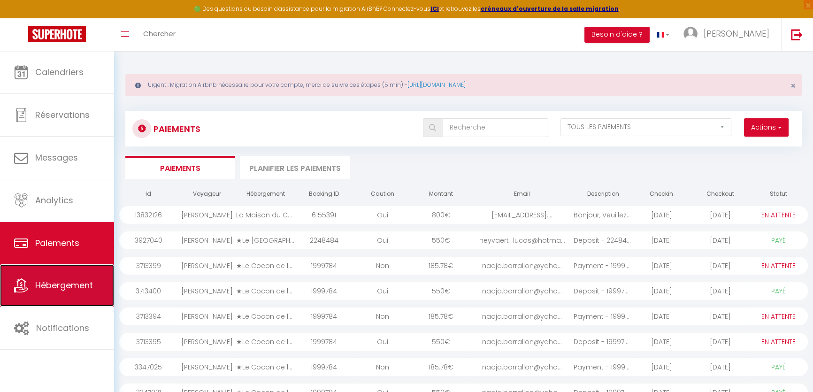
click at [36, 282] on span "Hébergement" at bounding box center [64, 285] width 58 height 12
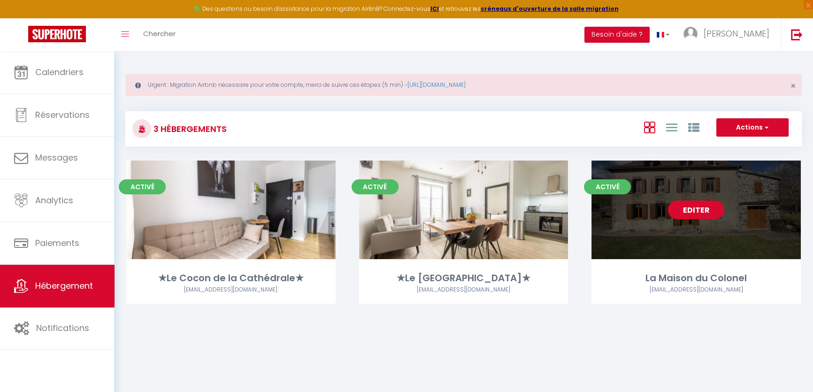
click at [698, 200] on link "Editer" at bounding box center [696, 209] width 56 height 19
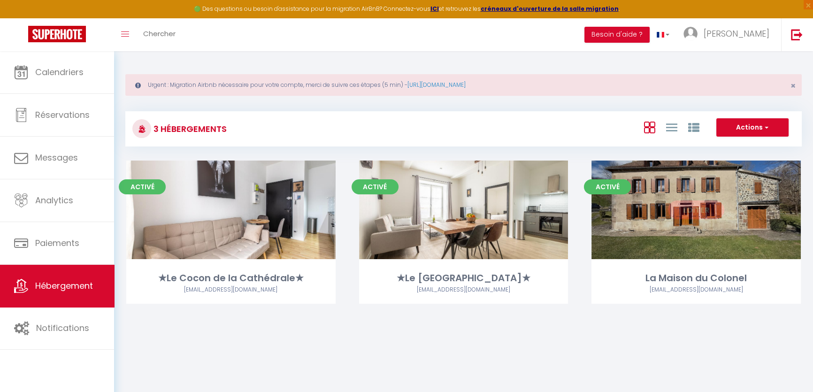
click at [697, 210] on link "Editer" at bounding box center [696, 209] width 56 height 19
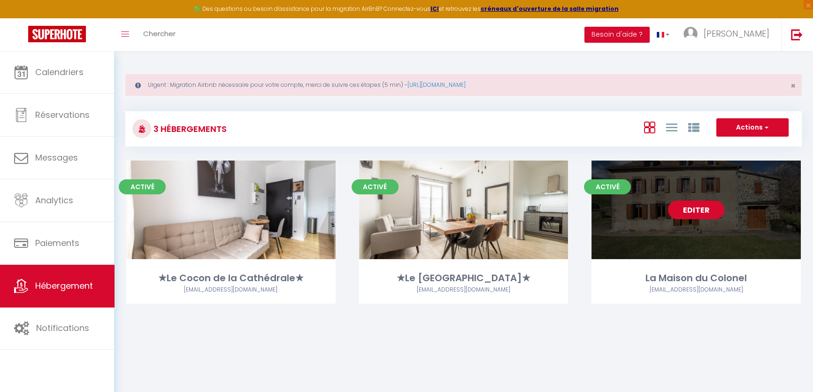
click at [693, 211] on link "Editer" at bounding box center [696, 209] width 56 height 19
select select "3"
select select "2"
select select "1"
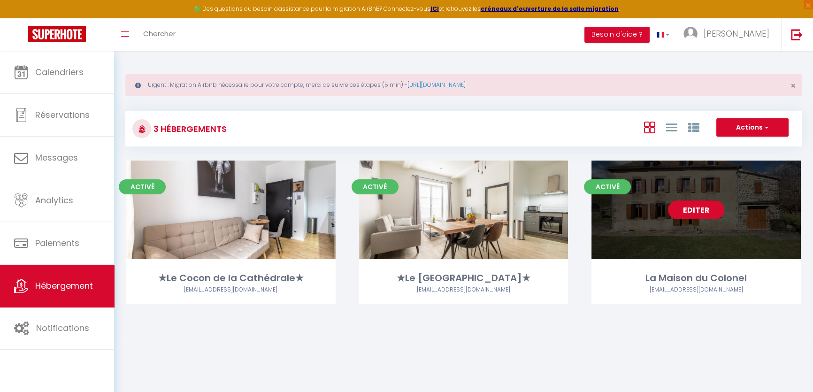
select select "1"
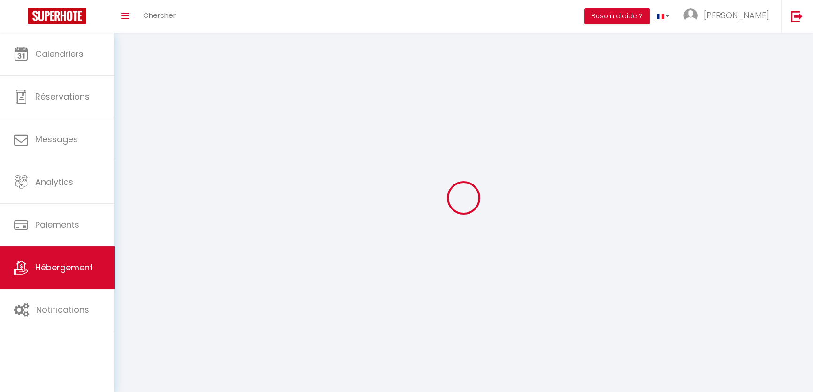
select select
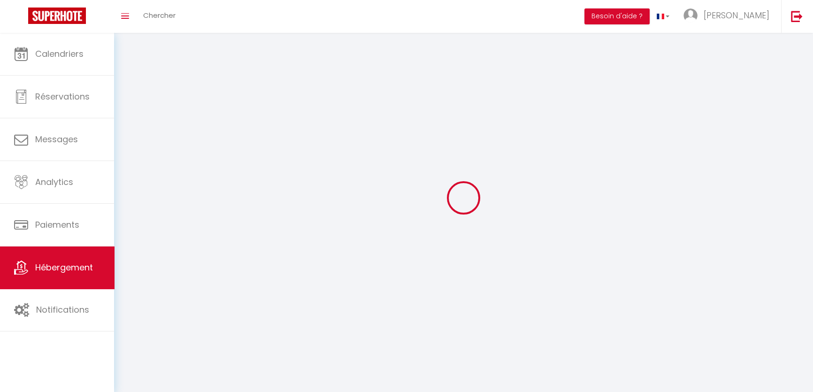
select select
checkbox input "false"
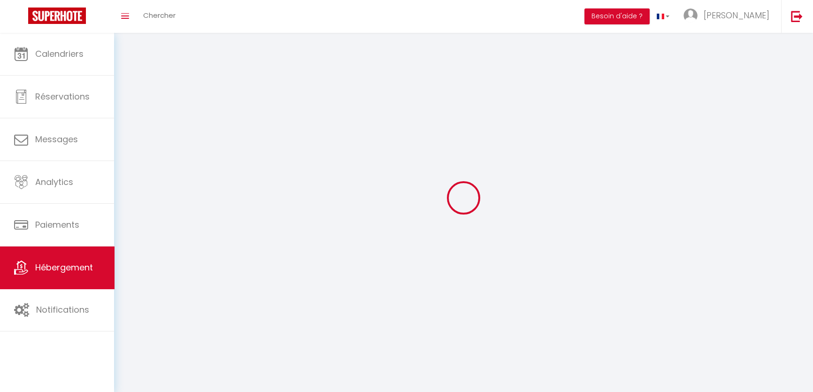
select select
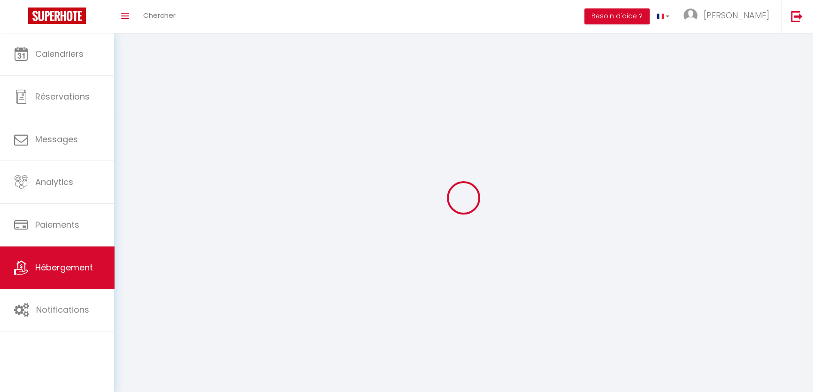
select select
checkbox input "false"
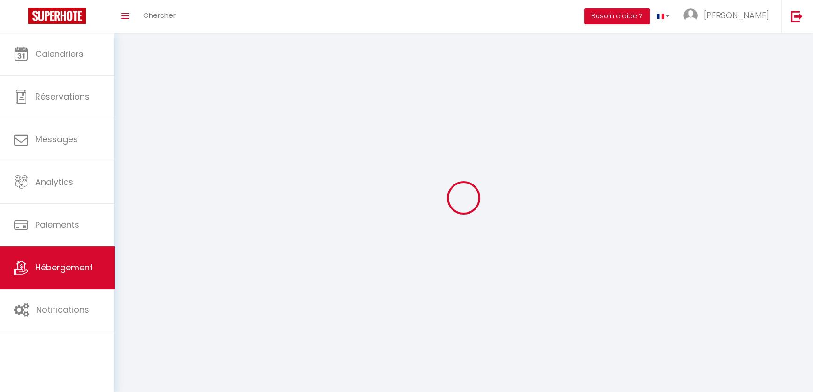
checkbox input "false"
select select
select select "1"
select select
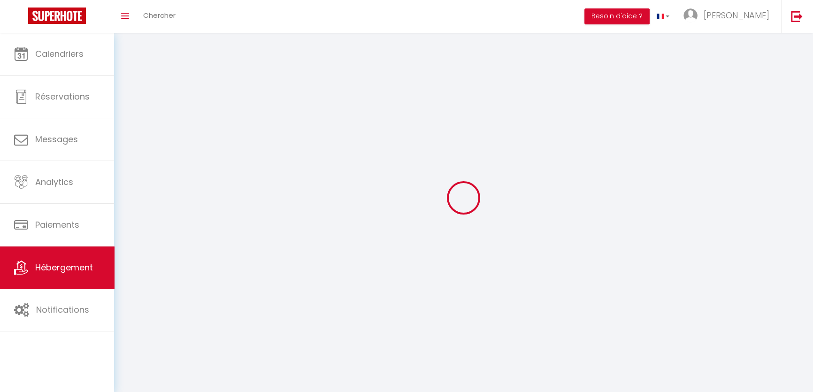
select select "28"
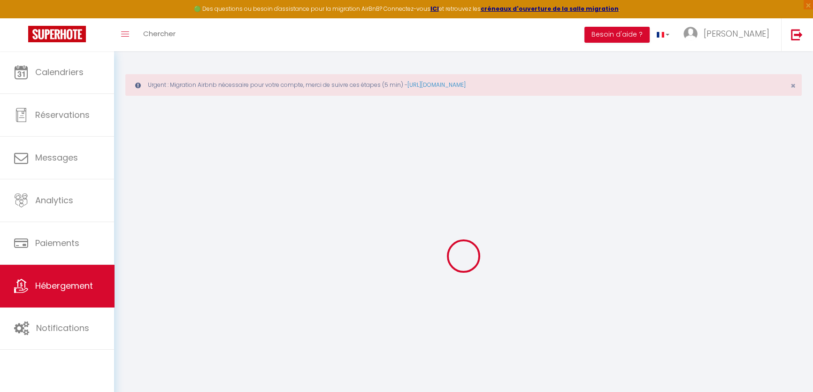
select select
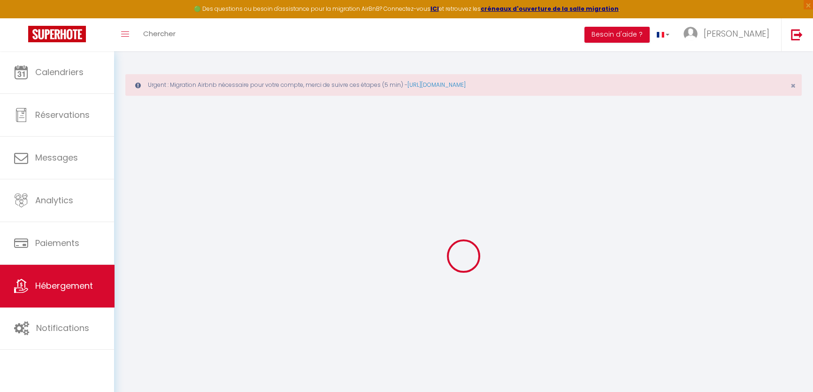
select select
checkbox input "false"
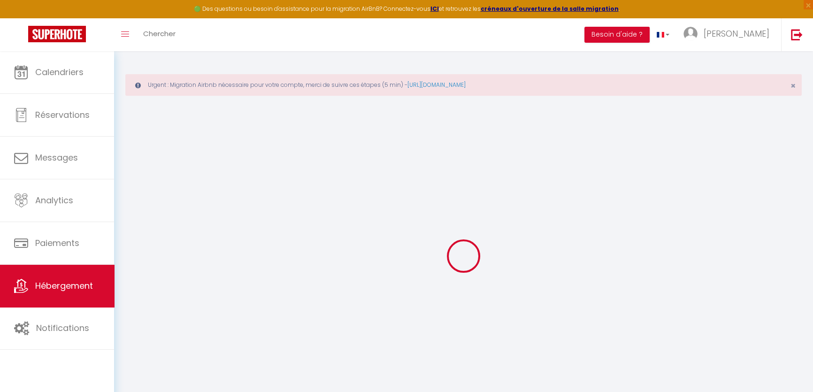
select select
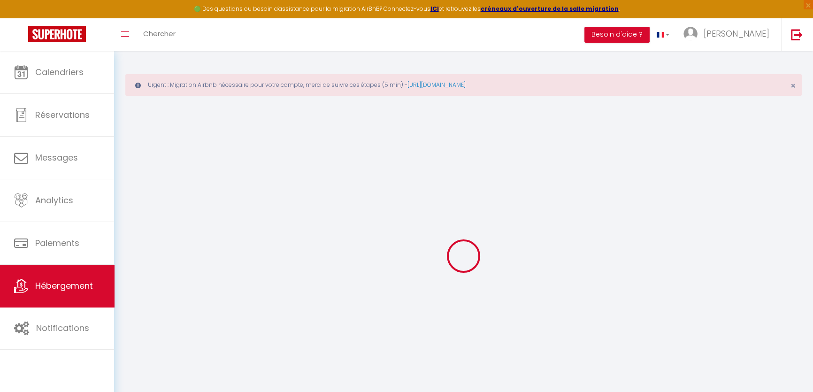
select select
checkbox input "false"
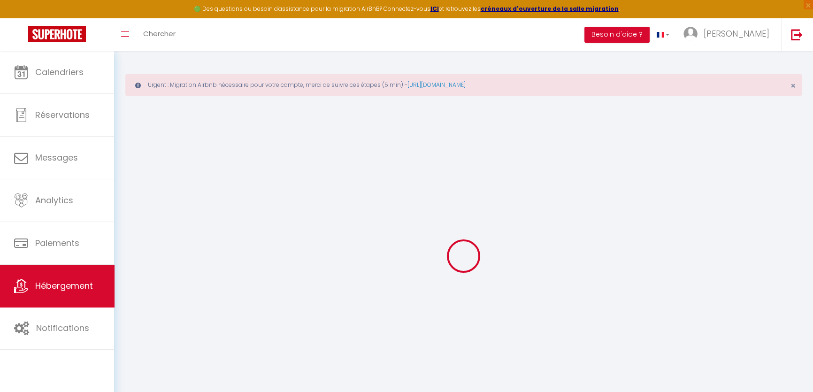
checkbox input "false"
select select
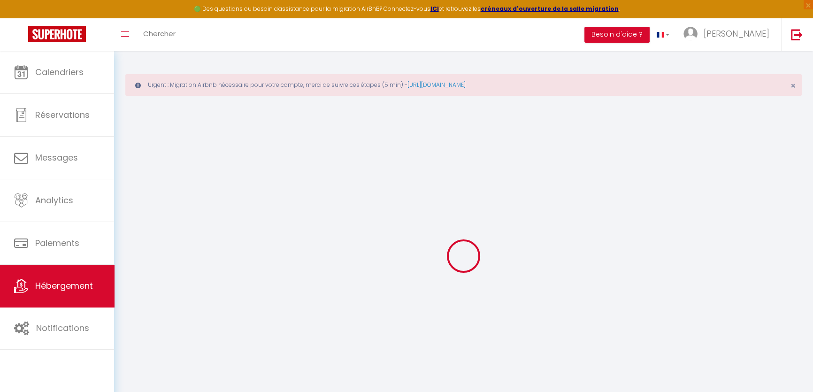
select select
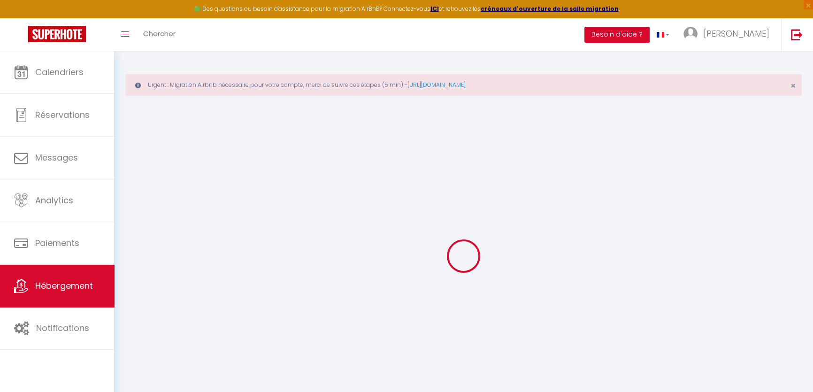
checkbox input "false"
select select
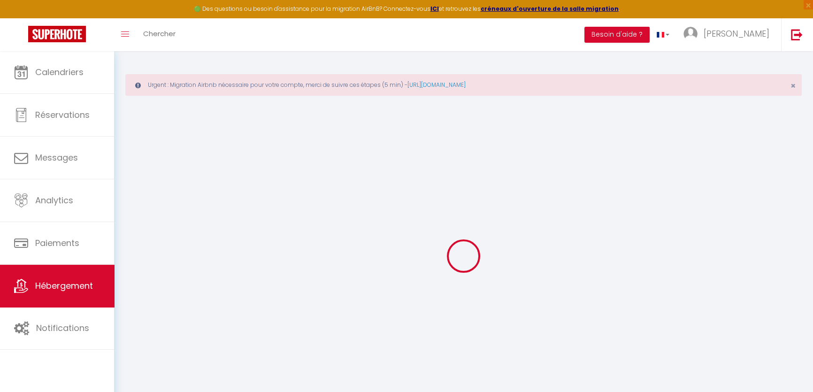
select select
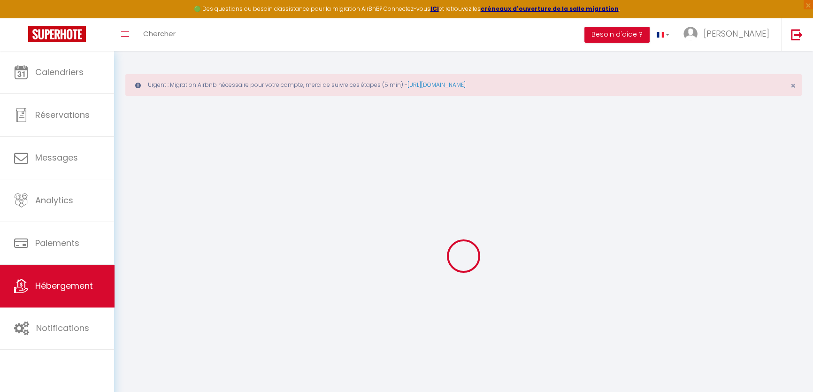
select select
checkbox input "false"
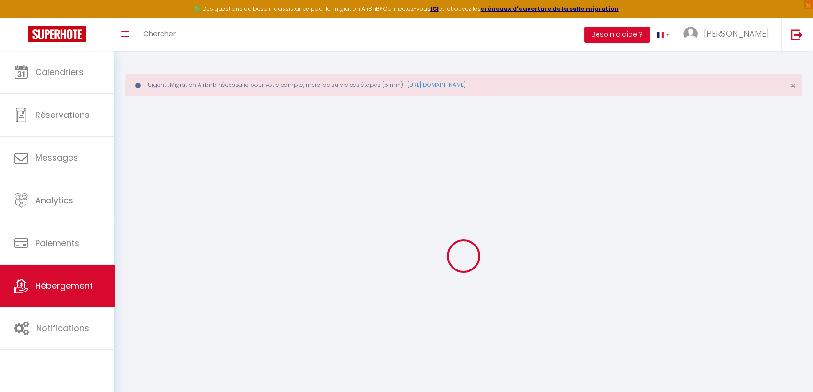
checkbox input "false"
select select
type input "La Maison du Colonel"
type input "[PERSON_NAME]"
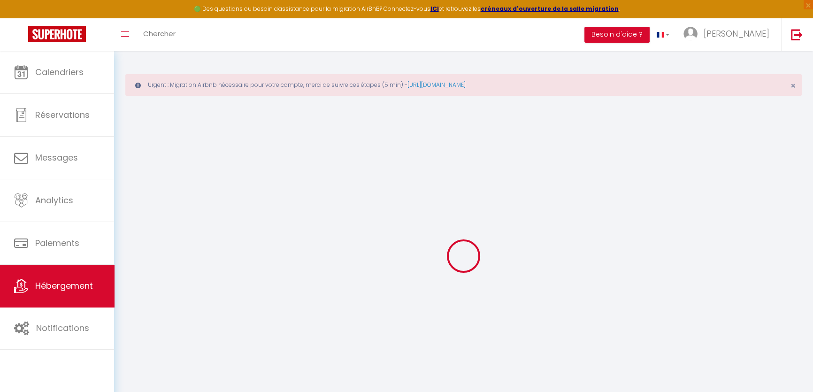
type input "JOUVE"
type input "7 rue du Commandant Gabon"
type input "15200"
type input "MAURIAC"
select select "houses"
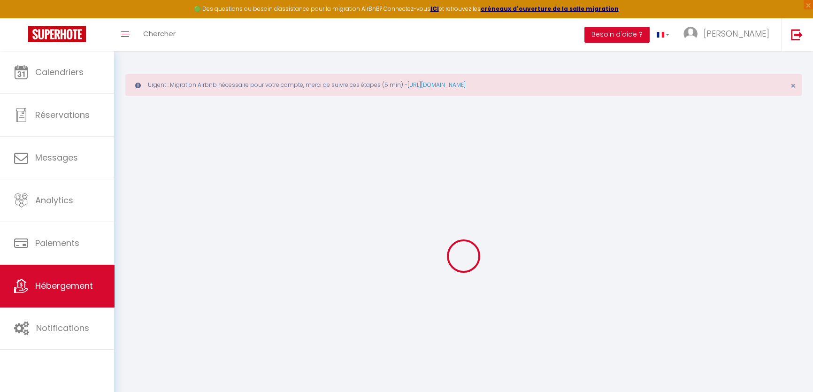
select select "14"
select select "6"
type input "100"
type input "20"
type input "80"
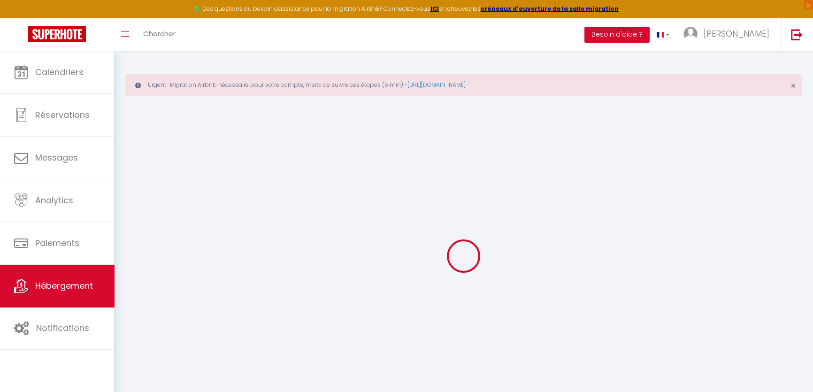
type input "5"
type input "1000"
select select
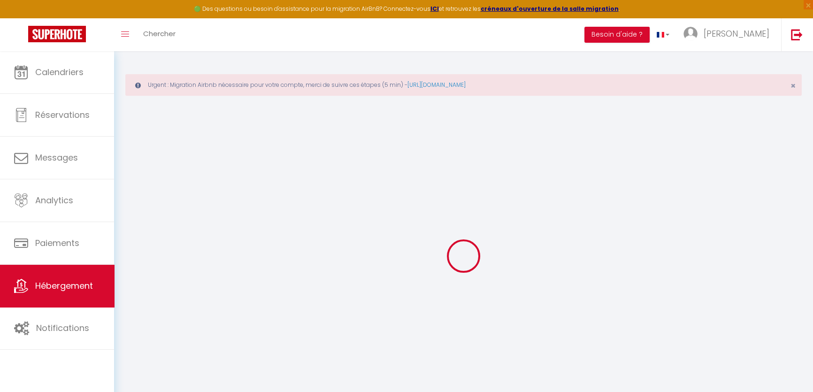
select select
type input "[STREET_ADDRESS]"
type input "15140"
type input "Sainte-Eulalie"
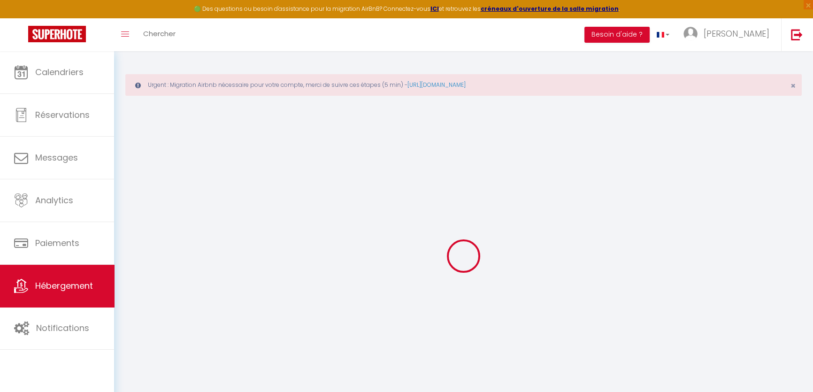
type input "florianjouve15@hotmail.fr"
select select
checkbox input "false"
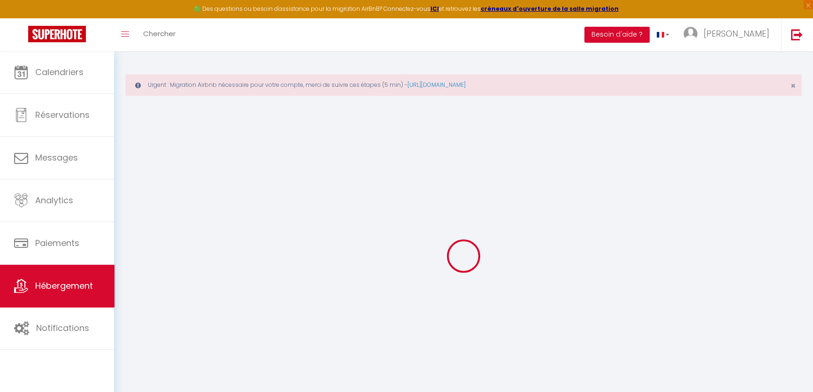
checkbox input "false"
radio input "true"
type input "0"
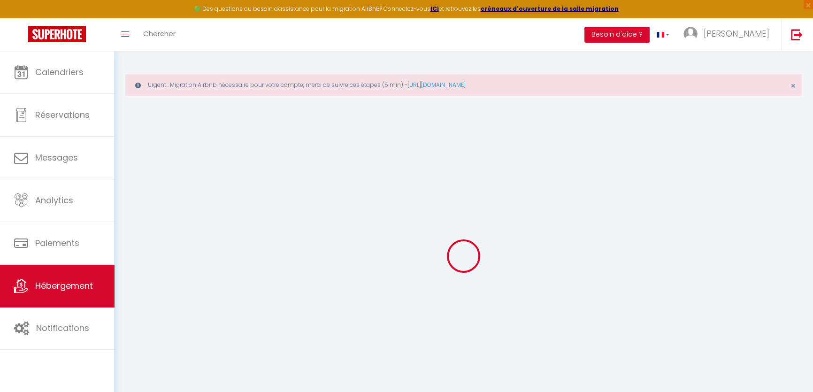
type input "0"
select select
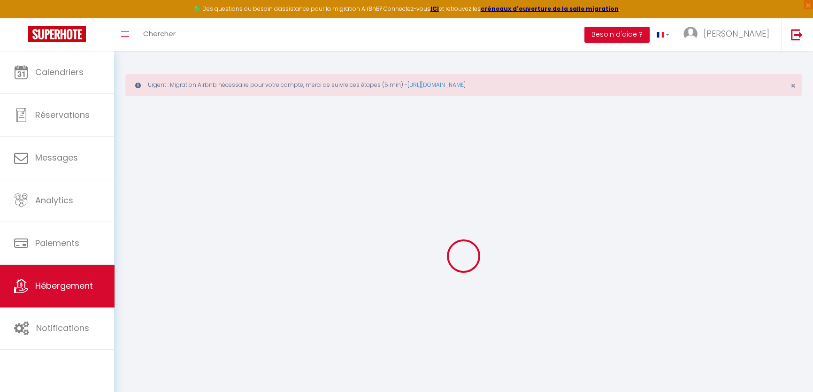
select select
checkbox input "false"
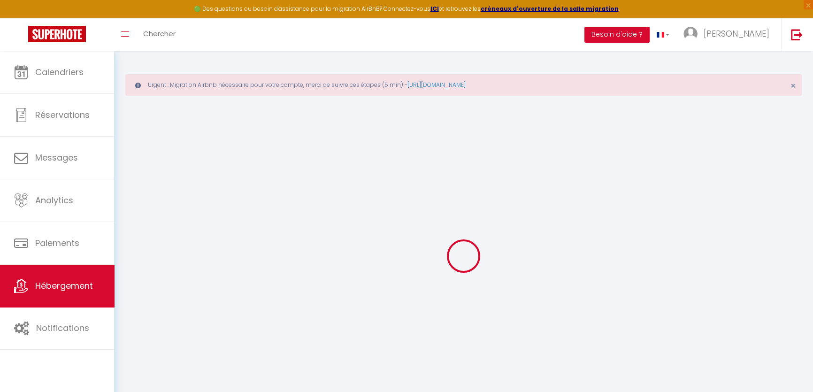
checkbox input "false"
select select
checkbox input "false"
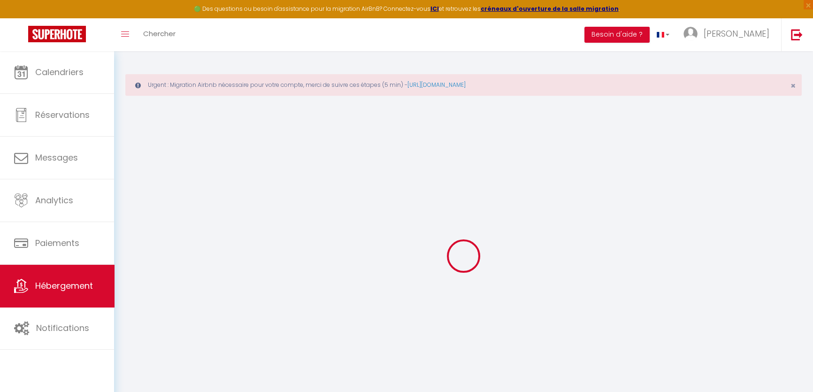
checkbox input "false"
select select "17:00"
select select "00:00"
select select "10:00"
select select "30"
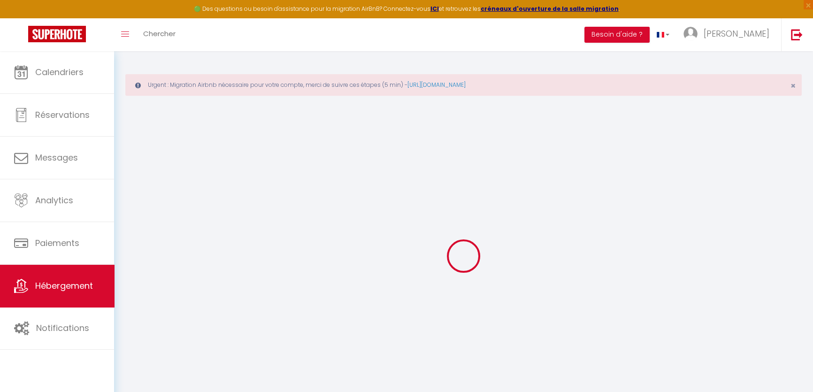
select select "120"
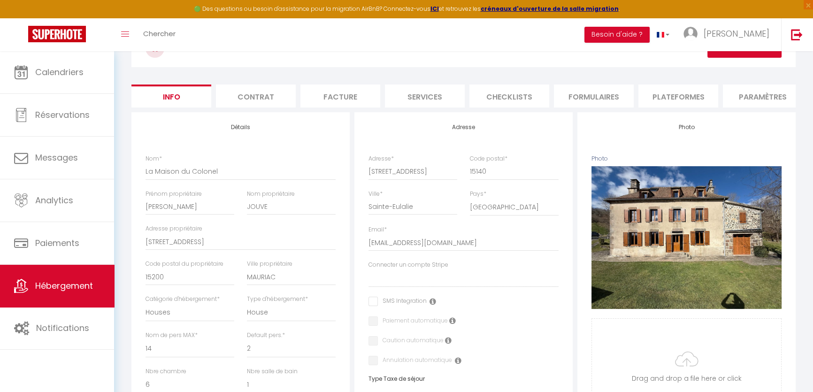
scroll to position [97, 0]
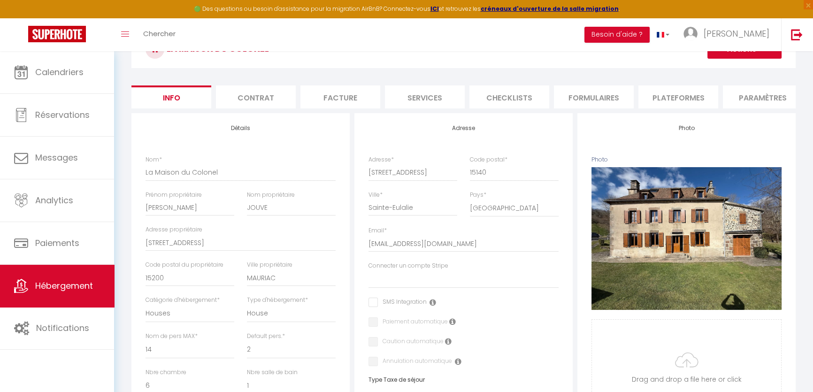
click at [258, 88] on li "Contrat" at bounding box center [256, 96] width 80 height 23
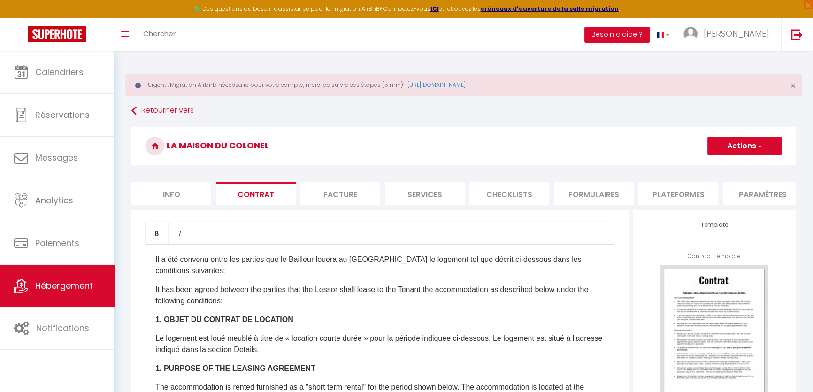
drag, startPoint x: 341, startPoint y: 190, endPoint x: 338, endPoint y: 182, distance: 8.9
click at [339, 184] on li "Facture" at bounding box center [340, 193] width 80 height 23
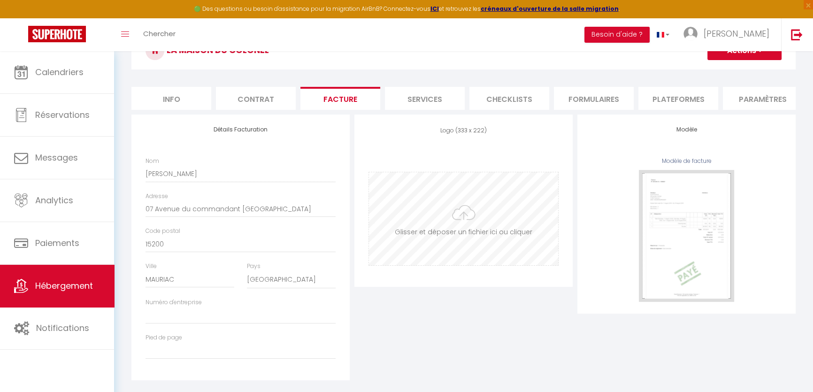
scroll to position [113, 0]
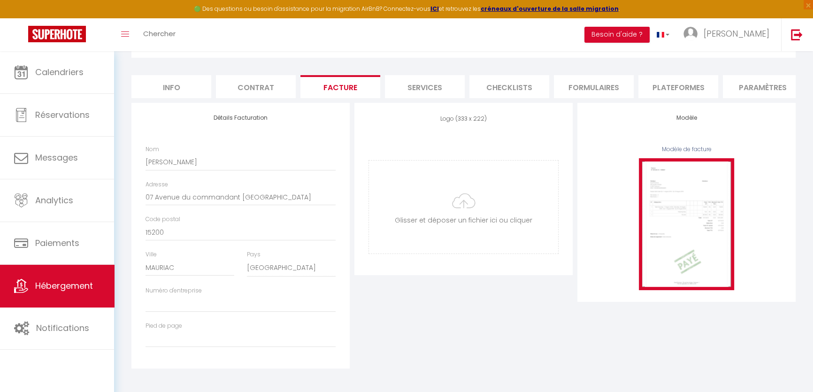
click at [704, 208] on img at bounding box center [686, 224] width 95 height 132
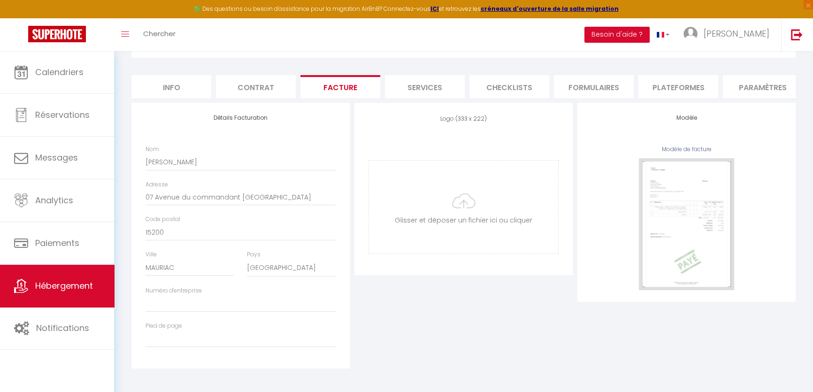
click at [423, 76] on li "Services" at bounding box center [425, 86] width 80 height 23
select select
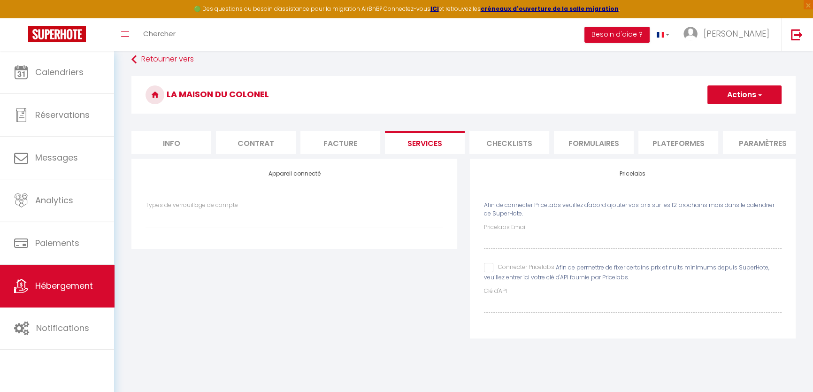
click at [510, 150] on li "Checklists" at bounding box center [509, 142] width 80 height 23
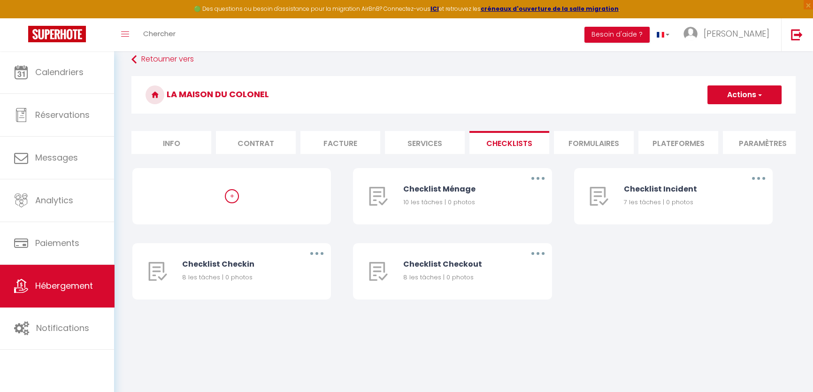
click at [600, 147] on li "Formulaires" at bounding box center [594, 142] width 80 height 23
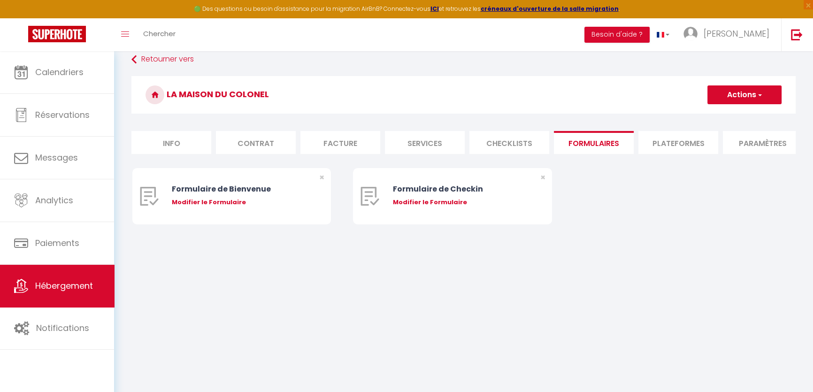
click at [636, 143] on ul "Info Contrat Facture Services Checklists Formulaires Plateformes Paramètres web…" at bounding box center [463, 142] width 664 height 23
click at [668, 141] on li "Plateformes" at bounding box center [678, 142] width 80 height 23
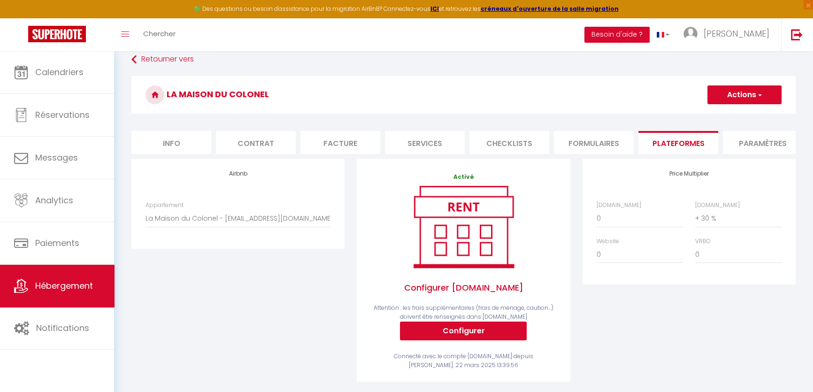
scroll to position [113, 0]
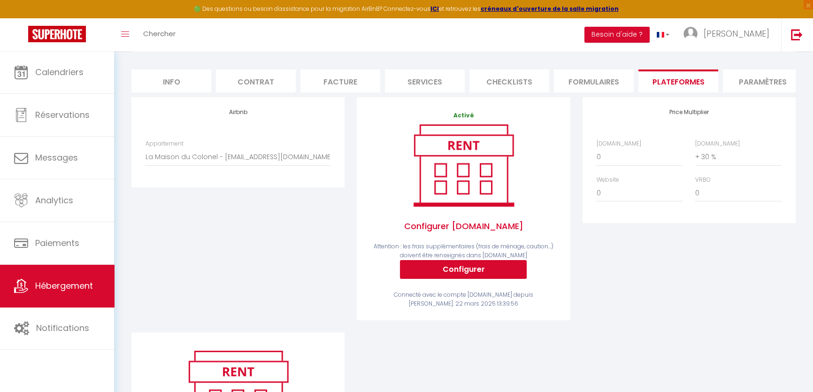
click at [745, 82] on li "Paramètres" at bounding box center [763, 80] width 80 height 23
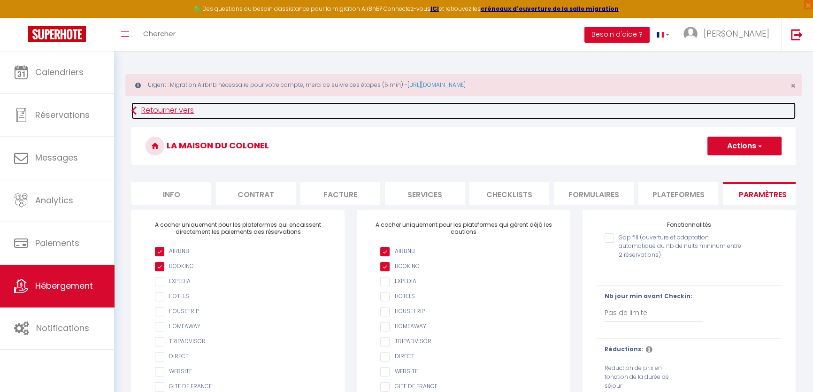
click at [142, 110] on link "Retourner vers" at bounding box center [463, 110] width 664 height 17
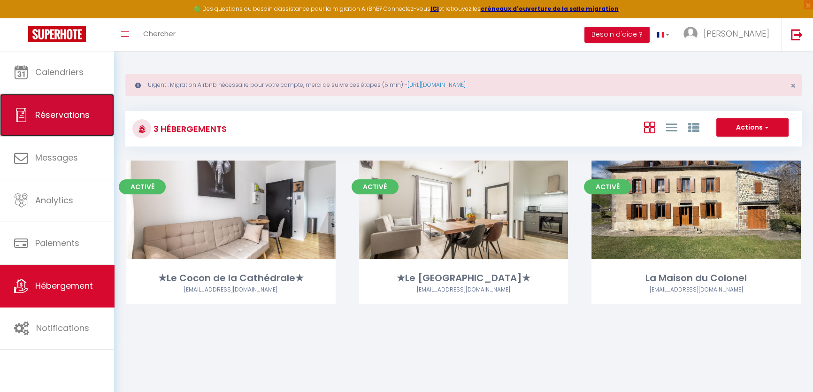
click at [63, 99] on link "Réservations" at bounding box center [57, 115] width 114 height 42
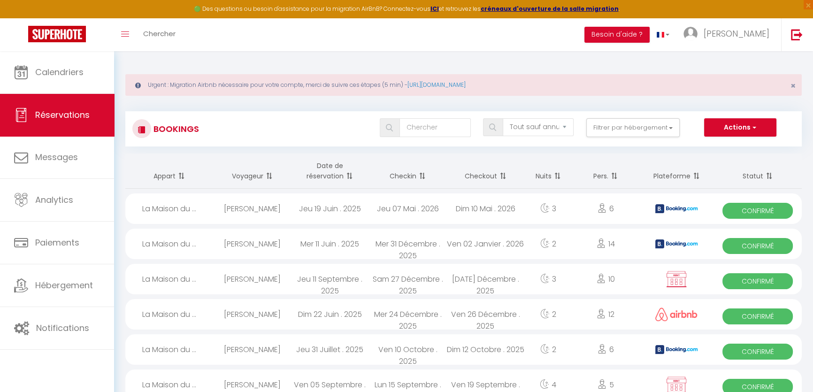
click at [758, 274] on span "Confirmé" at bounding box center [757, 281] width 70 height 16
select select "OK"
select select "0"
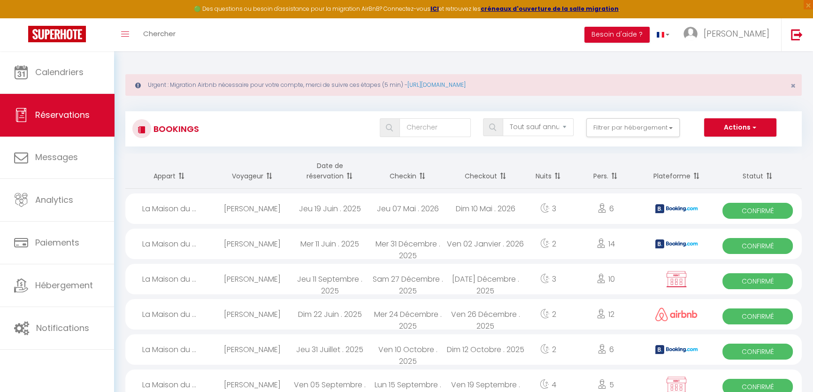
select select "1"
select select
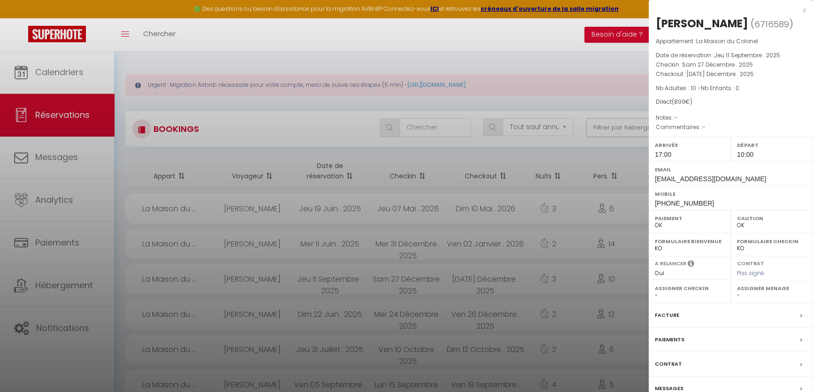
click at [684, 310] on div "Facture" at bounding box center [731, 315] width 164 height 24
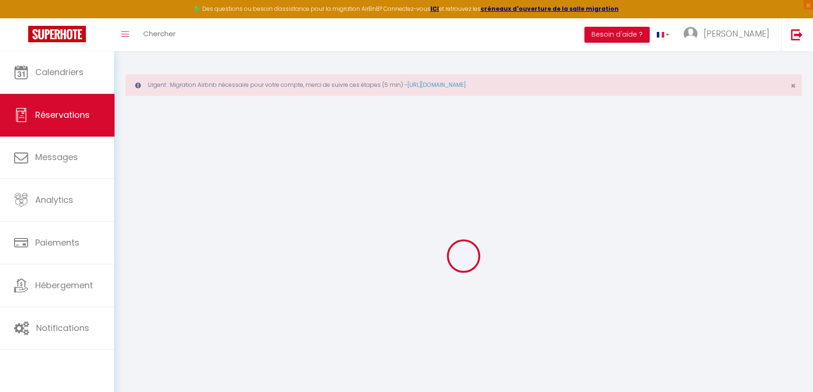
select select "cleaning"
select select "taxes"
select select
checkbox input "false"
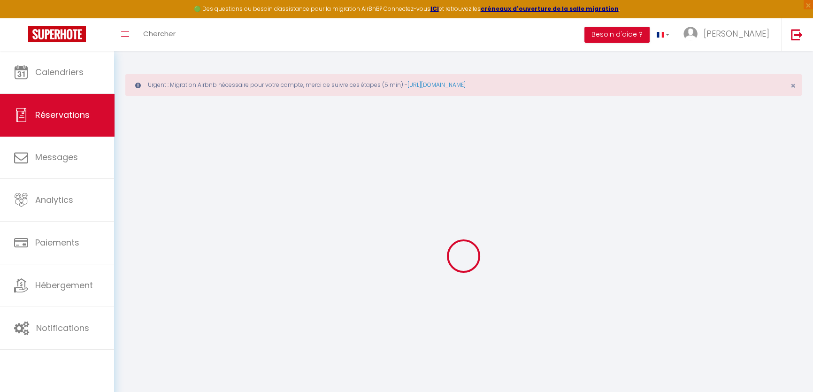
select select
checkbox input "false"
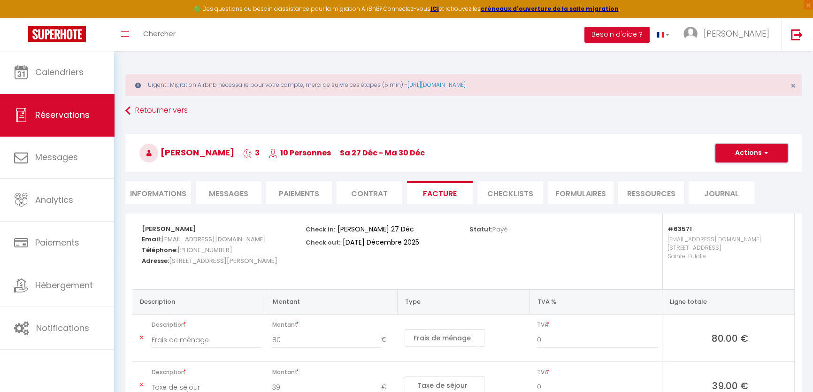
click at [763, 152] on span "button" at bounding box center [765, 153] width 6 height 8
click at [753, 183] on link "Aperçu et éditer" at bounding box center [744, 186] width 79 height 12
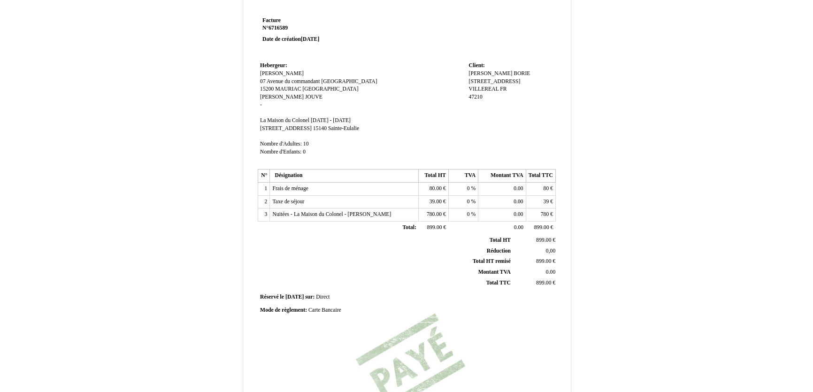
scroll to position [42, 0]
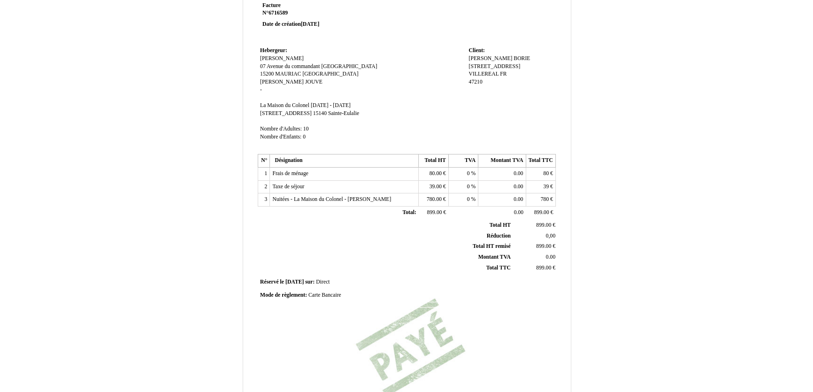
click at [315, 297] on span "Carte Bancaire" at bounding box center [324, 295] width 33 height 6
click at [315, 296] on input "Carte Bancaire" at bounding box center [362, 296] width 108 height 10
click at [333, 292] on input "Carte Bancaire" at bounding box center [362, 296] width 108 height 10
click at [317, 290] on td "Mode de règlement: Mode de règlement: Carte Bancaire Carte Bancaire" at bounding box center [407, 296] width 298 height 15
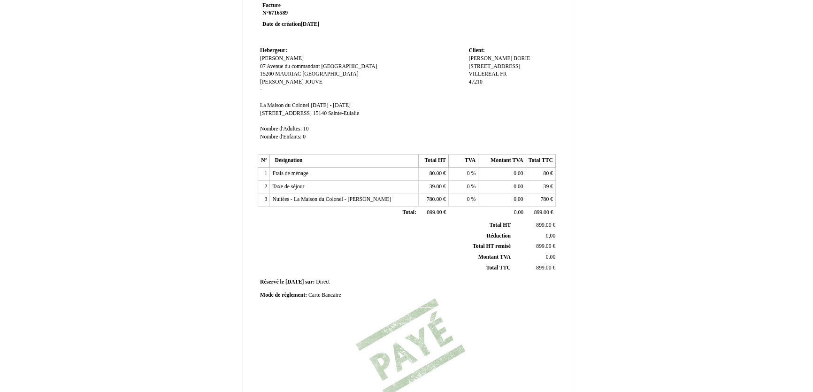
click at [316, 292] on span "Carte Bancaire" at bounding box center [324, 295] width 33 height 6
click at [316, 292] on input "Carte Bancaire" at bounding box center [362, 296] width 108 height 10
click at [315, 294] on input "Carte Bancaire" at bounding box center [362, 296] width 108 height 10
type input "Virement Bancaire"
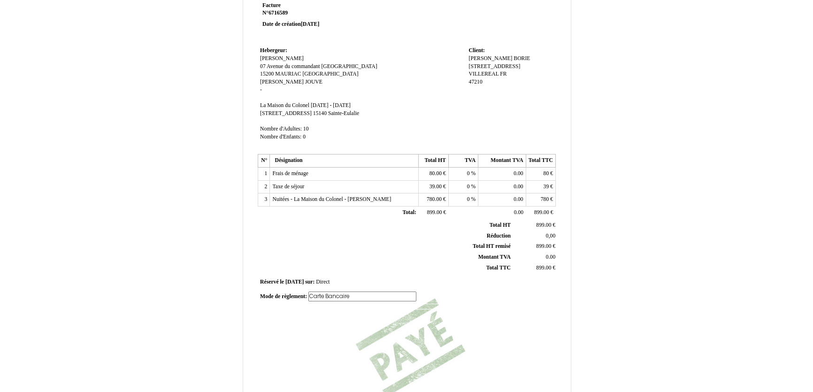
click at [332, 262] on th "Total TTC Total TTC" at bounding box center [385, 267] width 253 height 11
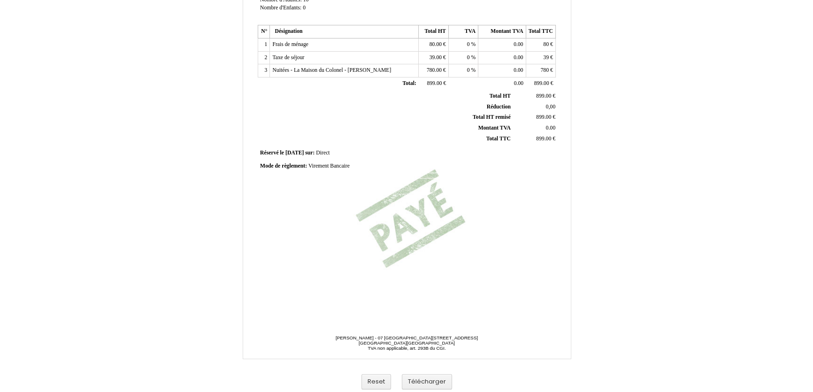
scroll to position [174, 0]
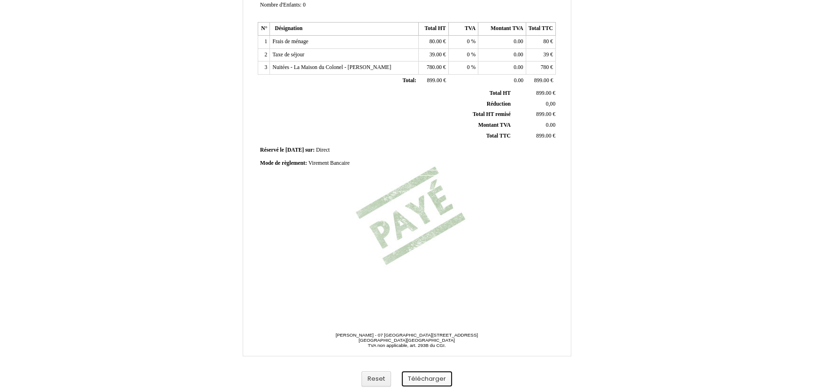
click at [434, 378] on button "Télécharger" at bounding box center [427, 378] width 50 height 15
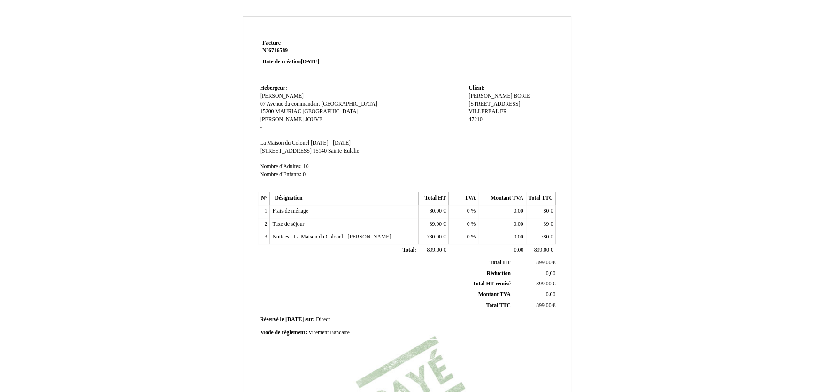
scroll to position [0, 0]
